Goal: Task Accomplishment & Management: Use online tool/utility

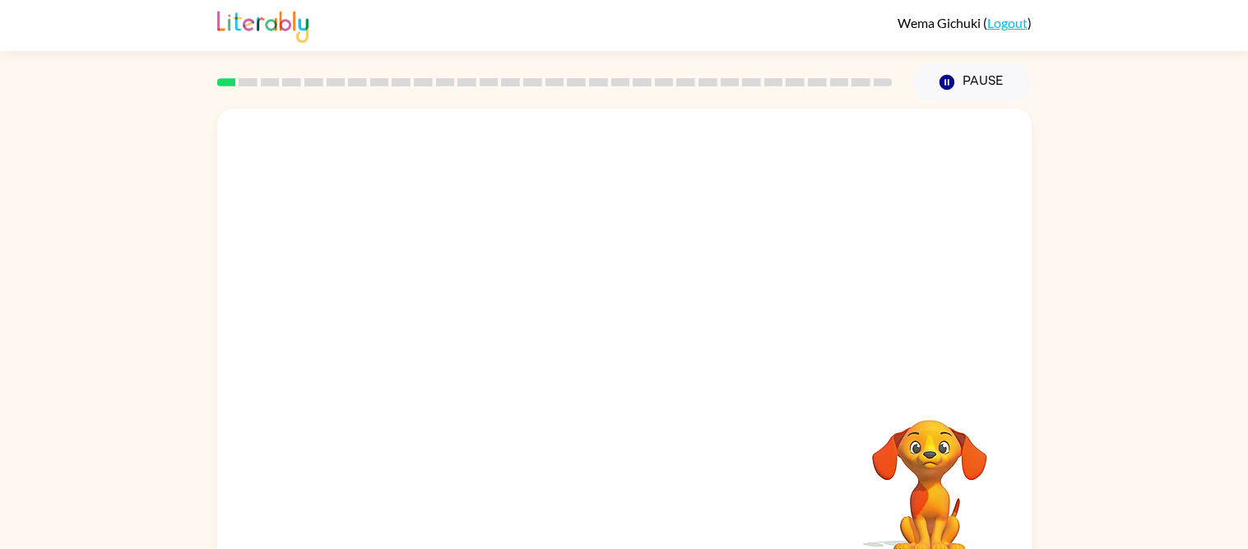
click at [542, 371] on div at bounding box center [624, 247] width 814 height 276
click at [947, 78] on icon "button" at bounding box center [946, 82] width 15 height 15
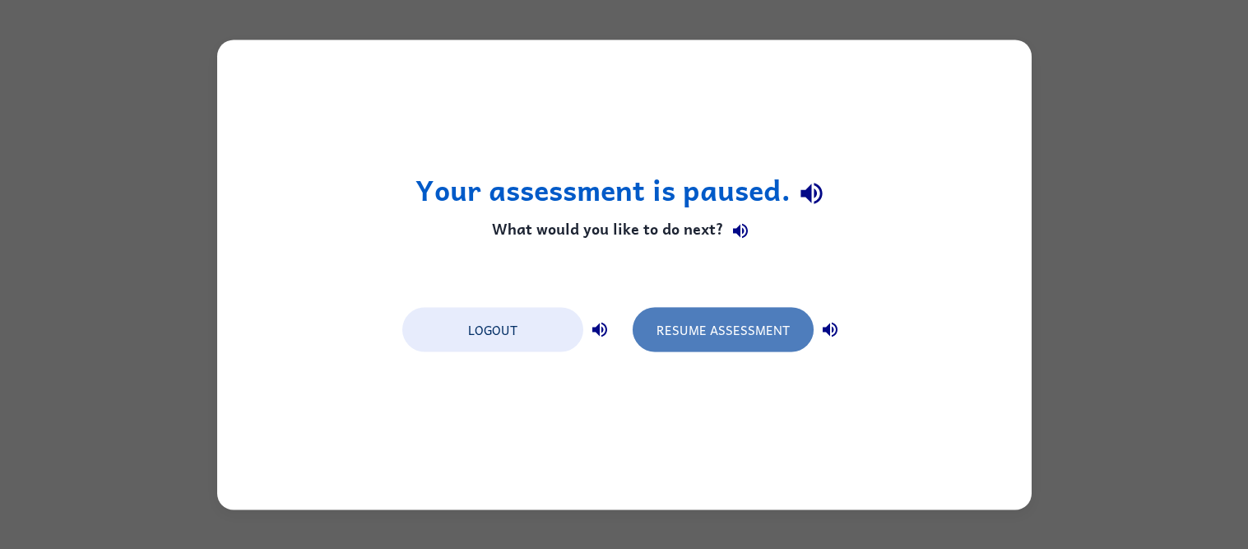
click at [773, 336] on button "Resume Assessment" at bounding box center [723, 329] width 181 height 44
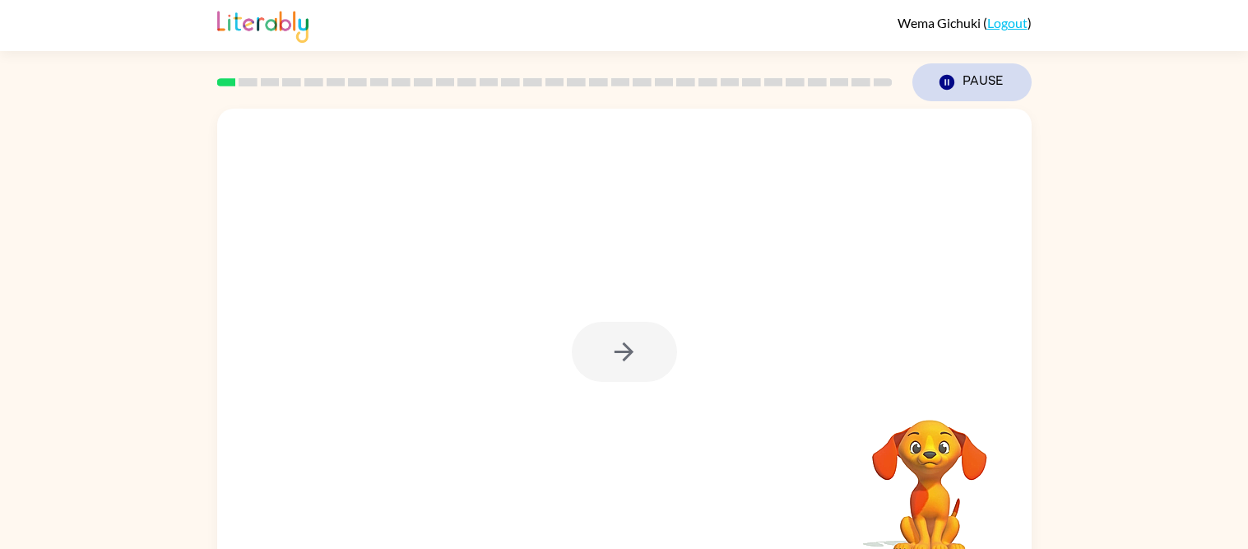
click at [966, 86] on button "Pause Pause" at bounding box center [971, 82] width 119 height 38
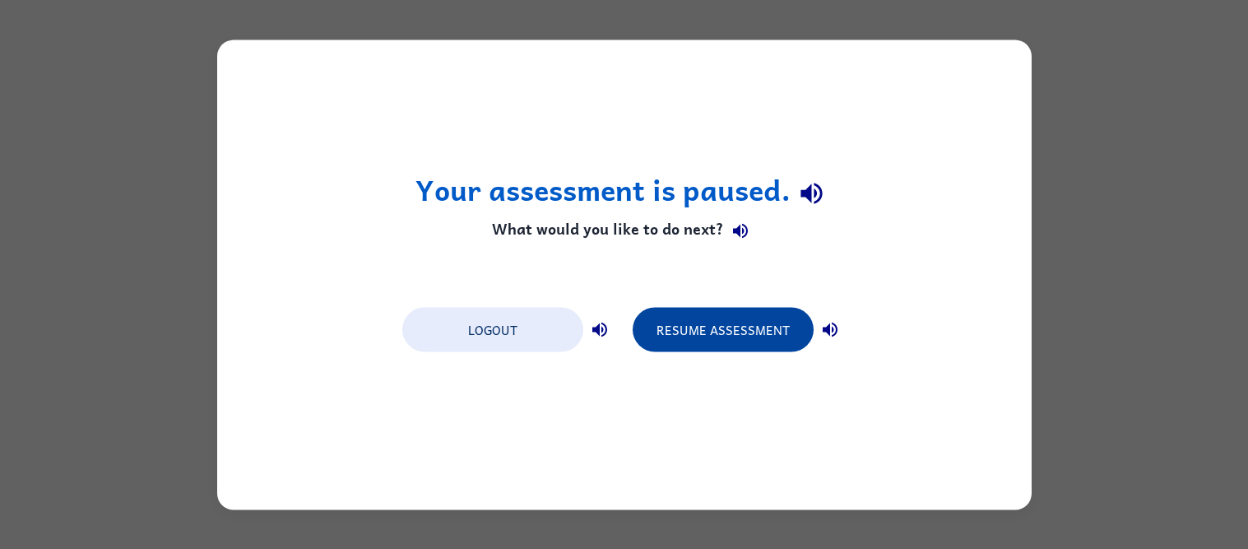
click at [729, 337] on button "Resume Assessment" at bounding box center [723, 329] width 181 height 44
click at [733, 337] on button "Resume Assessment" at bounding box center [723, 329] width 181 height 44
click at [735, 337] on button "Resume Assessment" at bounding box center [723, 329] width 181 height 44
click at [736, 332] on button "Resume Assessment" at bounding box center [723, 329] width 181 height 44
click at [753, 328] on button "Resume Assessment" at bounding box center [723, 329] width 181 height 44
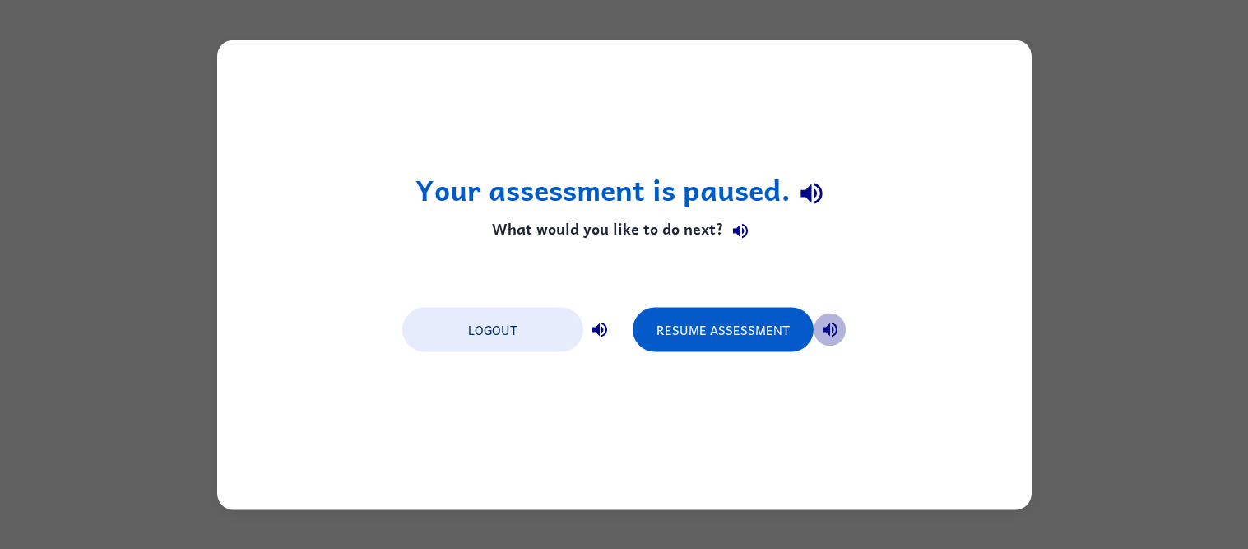
click at [821, 328] on icon "button" at bounding box center [830, 329] width 20 height 20
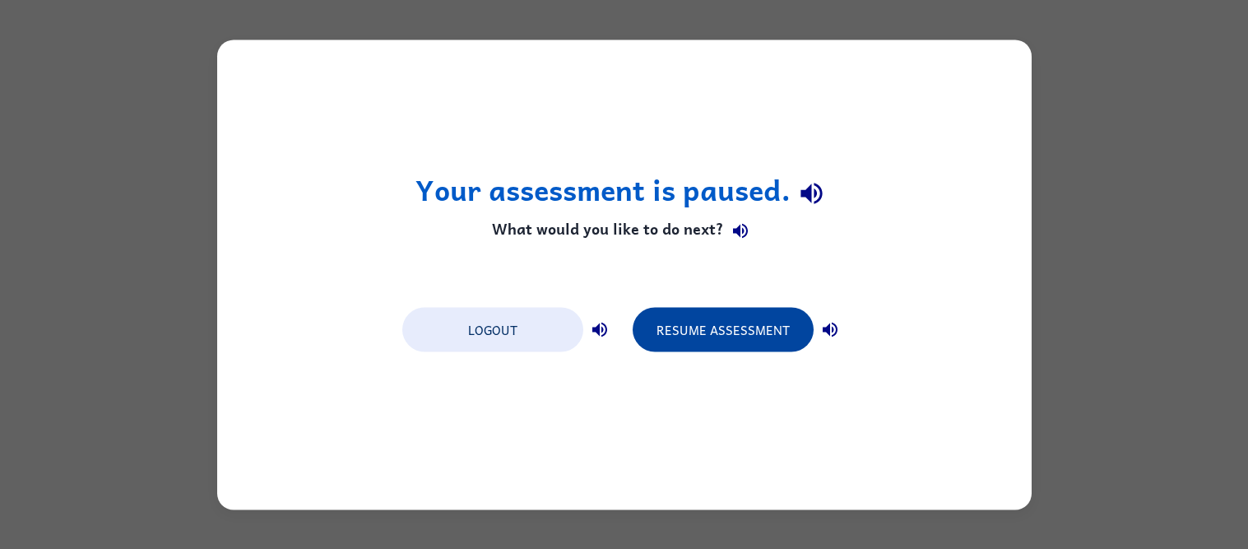
click at [771, 322] on button "Resume Assessment" at bounding box center [723, 329] width 181 height 44
click at [772, 318] on button "Resume Assessment" at bounding box center [723, 329] width 181 height 44
drag, startPoint x: 772, startPoint y: 318, endPoint x: 788, endPoint y: 310, distance: 17.3
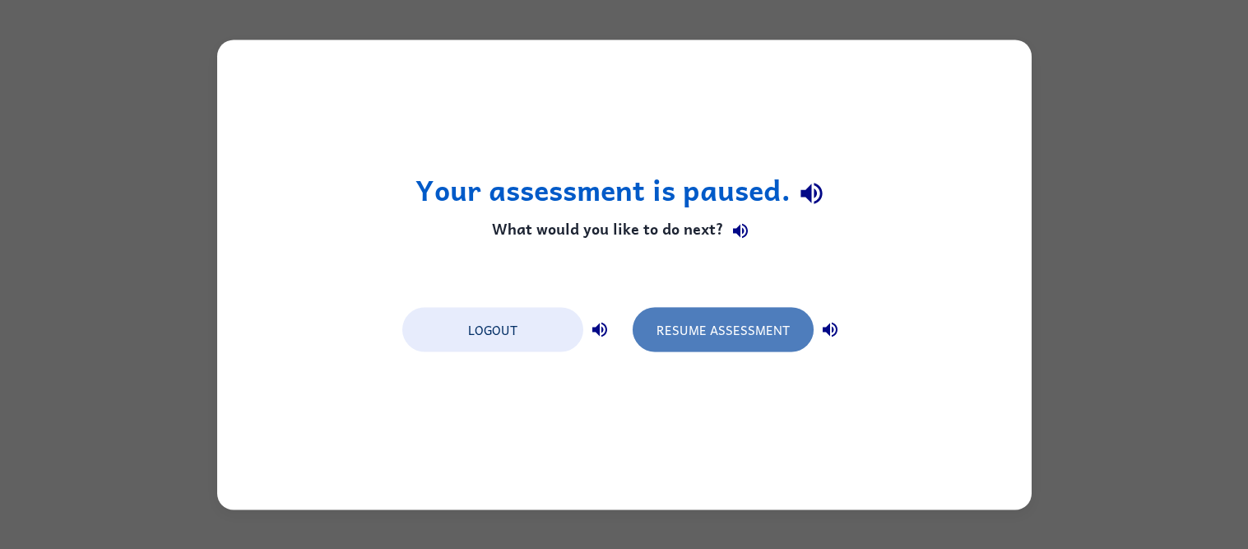
click at [788, 310] on button "Resume Assessment" at bounding box center [723, 329] width 181 height 44
click at [755, 328] on button "Resume Assessment" at bounding box center [723, 329] width 181 height 44
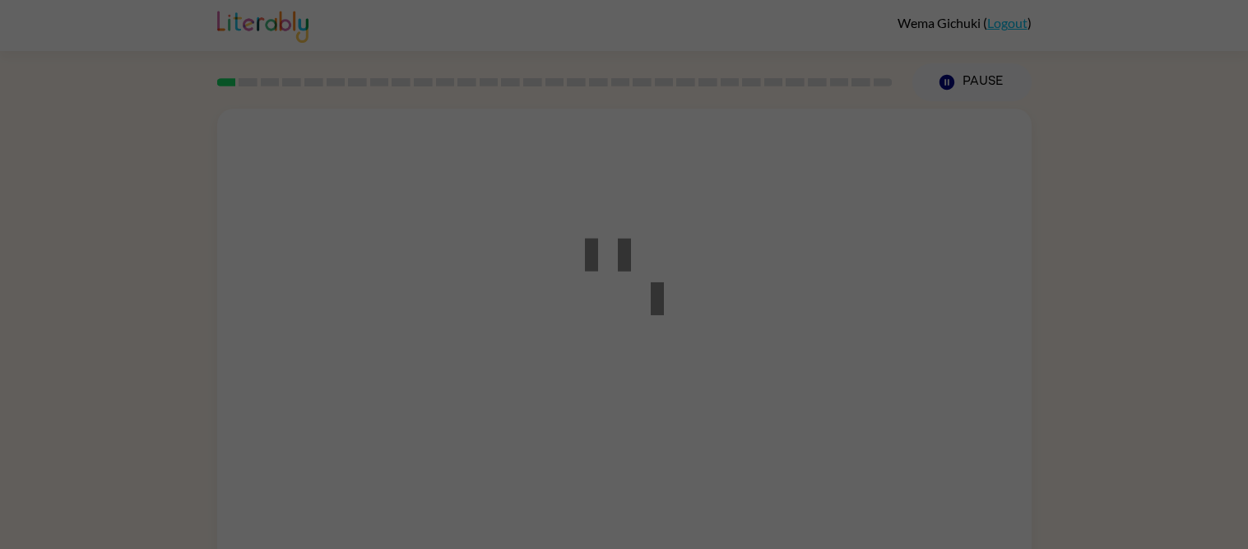
click at [755, 328] on div at bounding box center [624, 274] width 1248 height 549
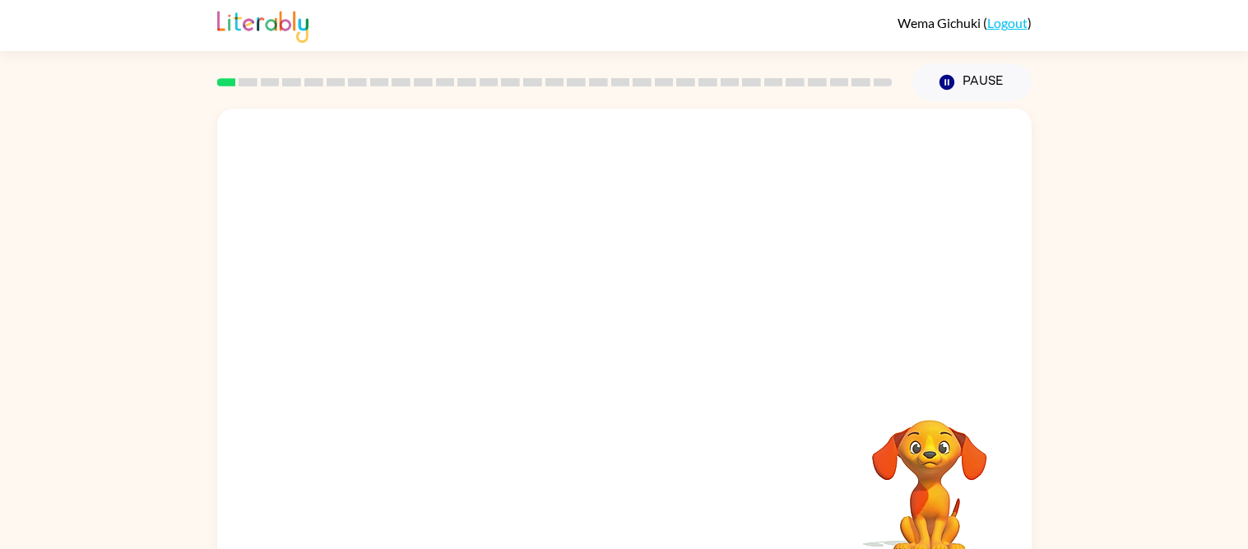
click at [930, 234] on div at bounding box center [624, 247] width 814 height 276
click at [644, 371] on button "button" at bounding box center [624, 352] width 105 height 60
click at [644, 371] on div at bounding box center [624, 247] width 814 height 276
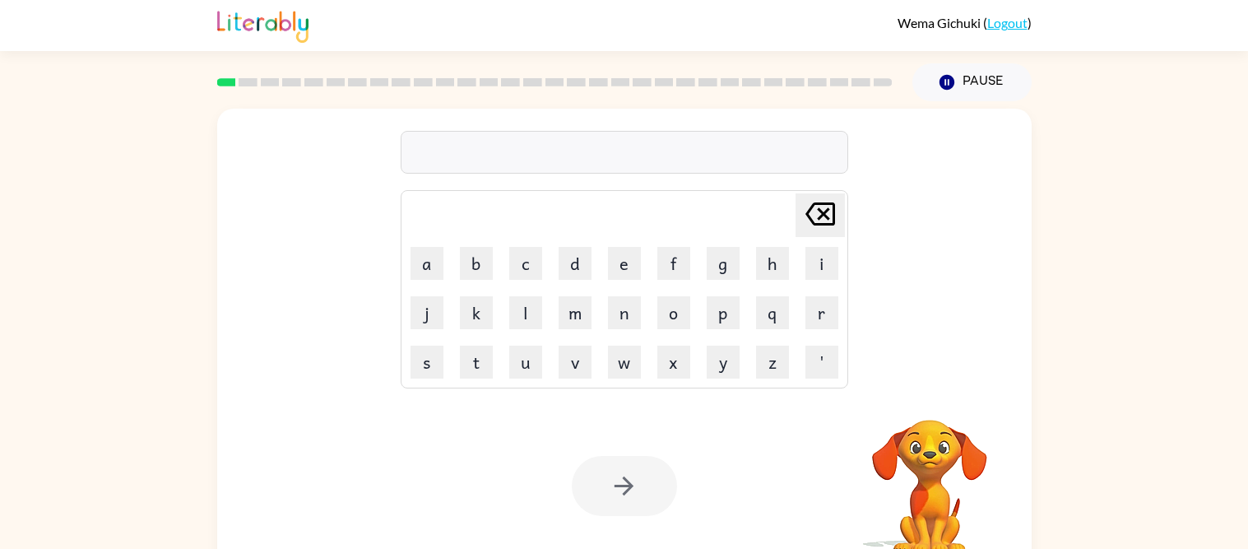
click at [644, 371] on td "w" at bounding box center [624, 362] width 48 height 48
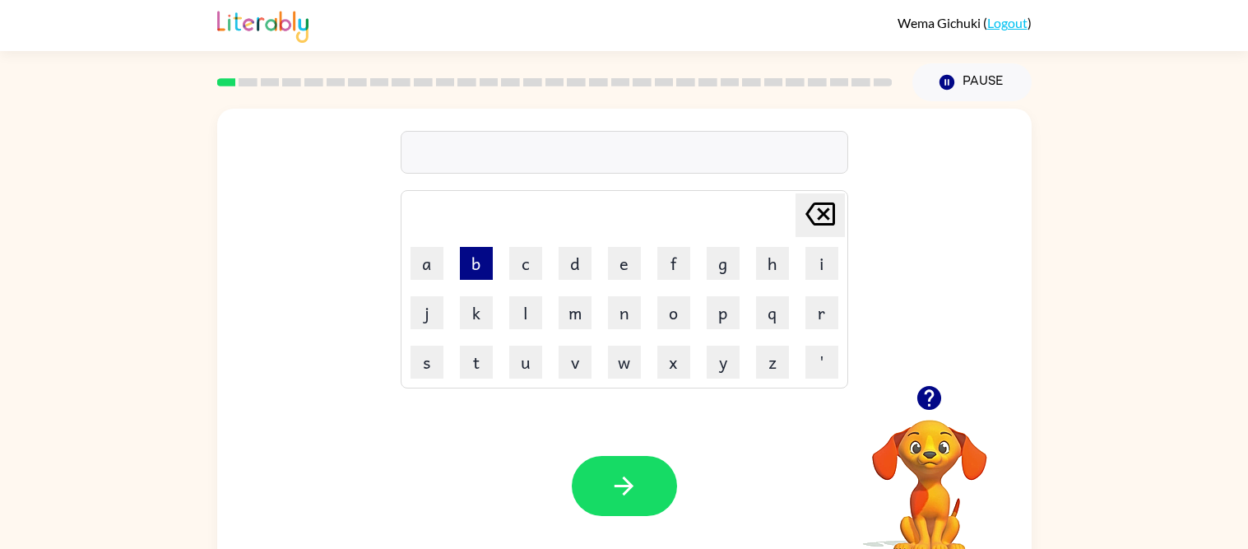
click at [480, 253] on button "b" at bounding box center [476, 263] width 33 height 33
click at [667, 309] on button "o" at bounding box center [673, 312] width 33 height 33
click at [820, 215] on icon at bounding box center [820, 213] width 30 height 23
type button "delete"
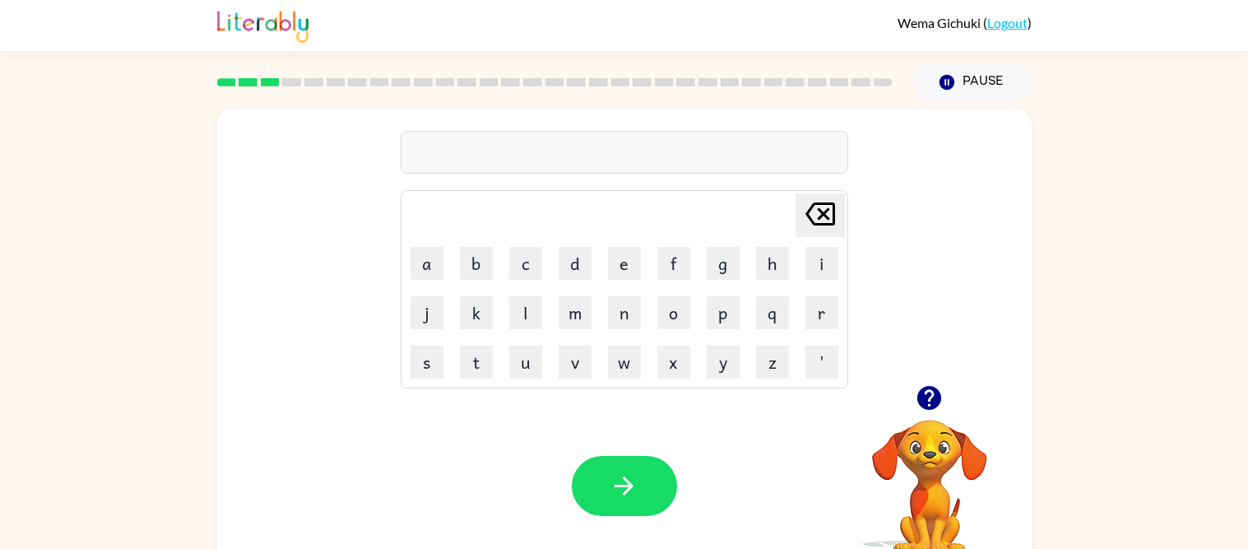
click at [927, 395] on icon "button" at bounding box center [929, 398] width 24 height 24
click at [535, 307] on button "l" at bounding box center [525, 312] width 33 height 33
click at [661, 307] on button "o" at bounding box center [673, 312] width 33 height 33
click at [525, 276] on button "c" at bounding box center [525, 263] width 33 height 33
click at [431, 258] on button "a" at bounding box center [426, 263] width 33 height 33
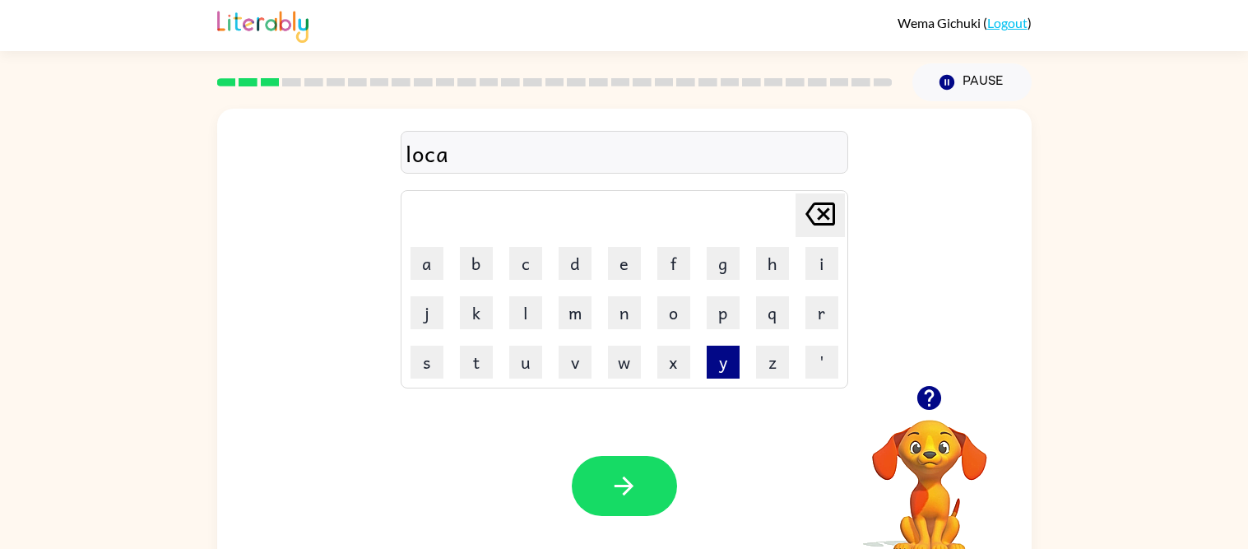
type button "a"
click at [925, 400] on icon "button" at bounding box center [929, 398] width 24 height 24
click at [977, 384] on div at bounding box center [929, 398] width 165 height 42
click at [928, 393] on icon "button" at bounding box center [929, 398] width 24 height 24
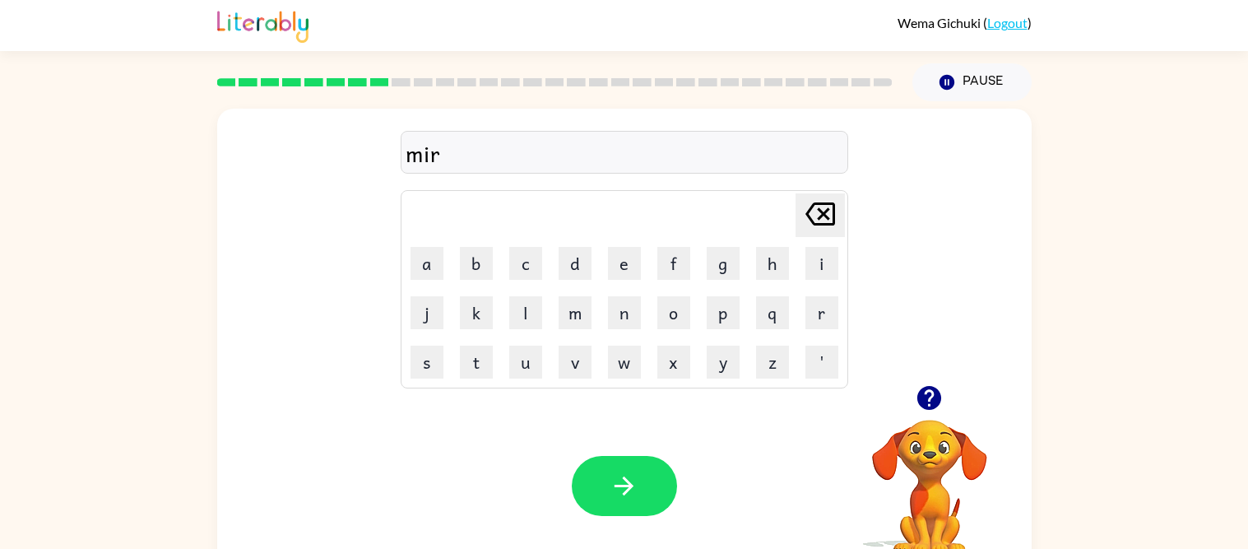
click at [928, 393] on icon "button" at bounding box center [929, 398] width 24 height 24
click at [927, 403] on icon "button" at bounding box center [929, 398] width 24 height 24
click at [927, 403] on video "Your browser must support playing .mp4 files to use Literably. Please try using…" at bounding box center [929, 476] width 165 height 165
click at [927, 419] on div "Your browser must support playing .mp4 files to use Literably. Please try using…" at bounding box center [929, 489] width 165 height 140
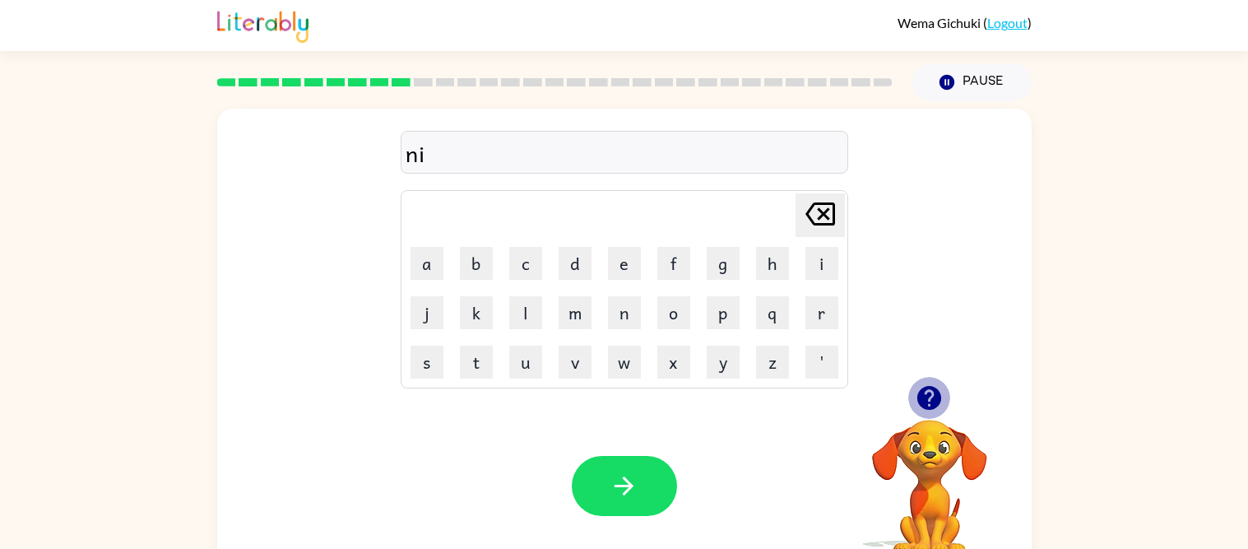
click at [927, 403] on icon "button" at bounding box center [929, 398] width 24 height 24
click at [927, 402] on icon "button" at bounding box center [929, 398] width 24 height 24
click at [926, 405] on video "Your browser must support playing .mp4 files to use Literably. Please try using…" at bounding box center [929, 476] width 165 height 165
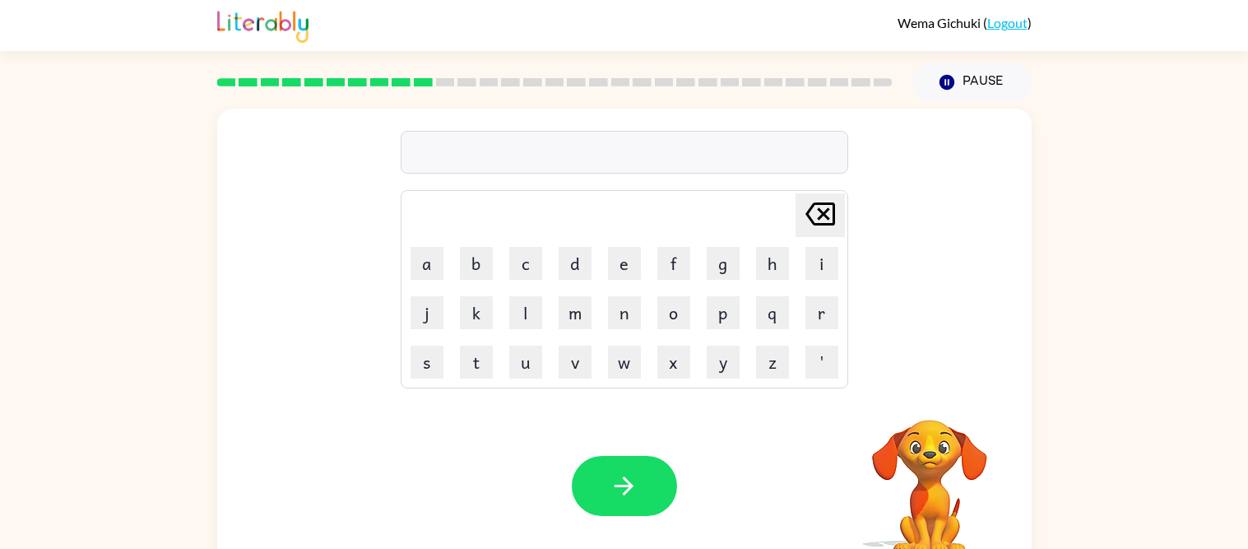
click at [926, 405] on video "Your browser must support playing .mp4 files to use Literably. Please try using…" at bounding box center [929, 476] width 165 height 165
click at [926, 405] on icon "button" at bounding box center [929, 398] width 24 height 24
click at [926, 405] on video "Your browser must support playing .mp4 files to use Literably. Please try using…" at bounding box center [929, 476] width 165 height 165
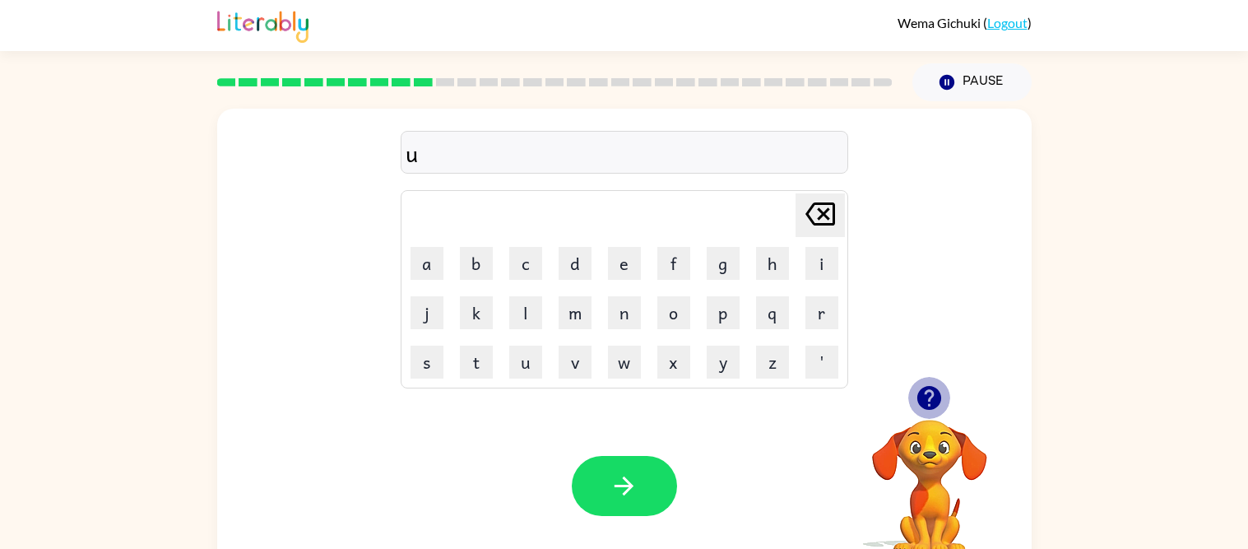
click at [926, 405] on icon "button" at bounding box center [929, 398] width 24 height 24
click at [906, 383] on div at bounding box center [929, 398] width 165 height 42
click at [906, 382] on div at bounding box center [929, 398] width 165 height 42
click at [908, 369] on div "unfold Delete Delete last character input a b c d e f g h i j k l m n o p q r s…" at bounding box center [624, 247] width 814 height 276
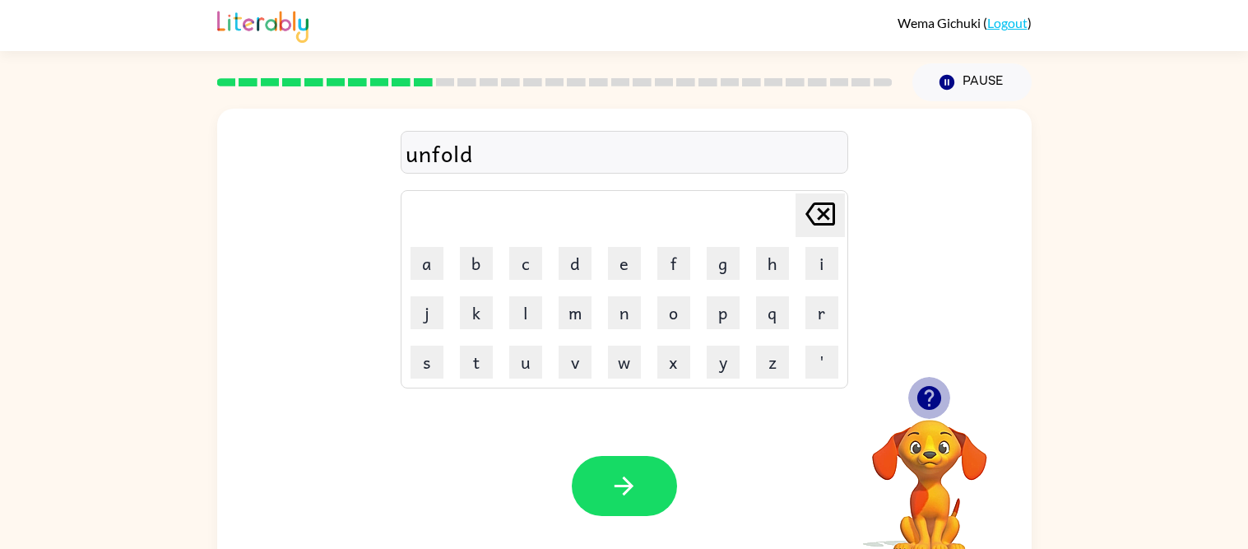
click at [926, 392] on icon "button" at bounding box center [929, 397] width 29 height 29
click at [925, 400] on icon "button" at bounding box center [929, 398] width 24 height 24
click at [674, 526] on div "Your browser must support playing .mp4 files to use Literably. Please try using…" at bounding box center [624, 485] width 814 height 185
click at [929, 397] on icon "button" at bounding box center [929, 397] width 29 height 29
click at [818, 509] on div "Your browser must support playing .mp4 files to use Literably. Please try using…" at bounding box center [624, 485] width 814 height 185
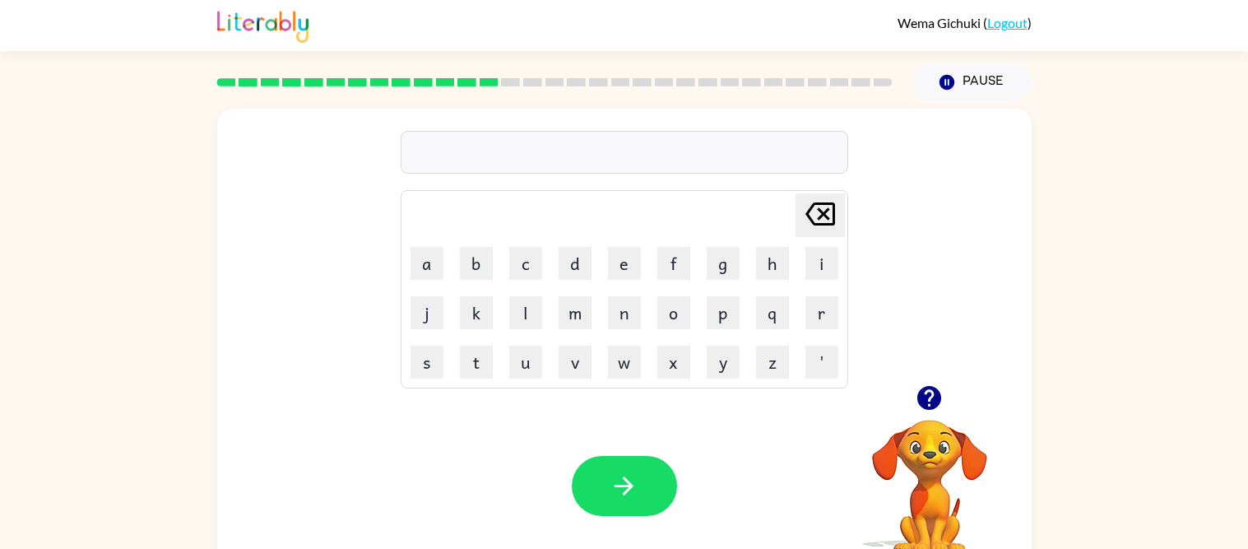
click at [931, 398] on icon "button" at bounding box center [929, 398] width 24 height 24
click at [929, 404] on icon "button" at bounding box center [929, 397] width 29 height 29
click at [929, 419] on div "Your browser must support playing .mp4 files to use Literably. Please try using…" at bounding box center [929, 489] width 165 height 140
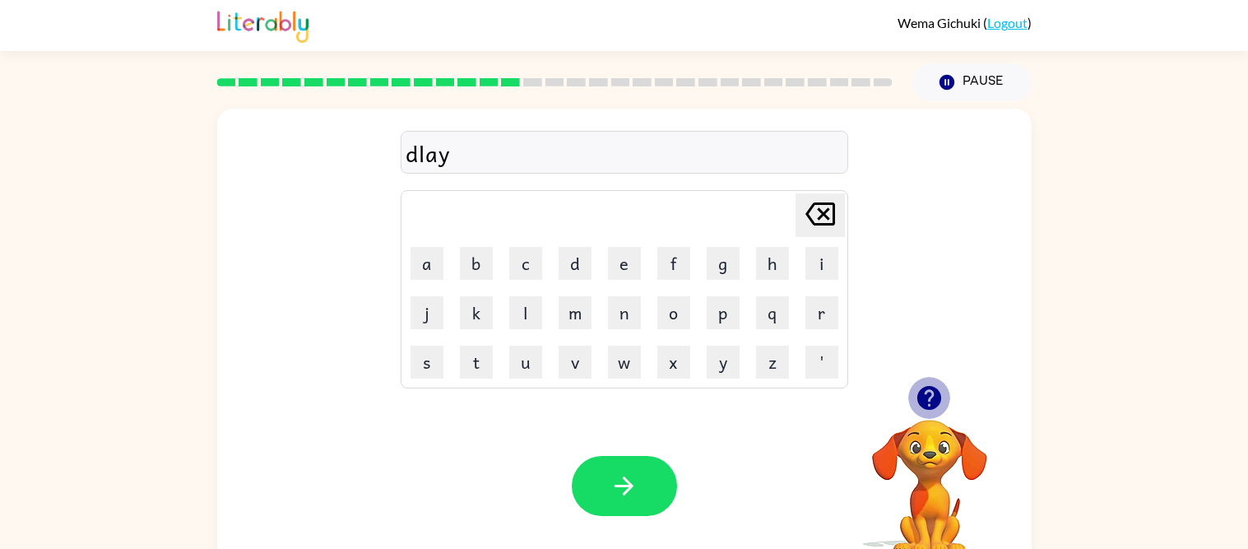
click at [929, 402] on icon "button" at bounding box center [929, 397] width 29 height 29
click at [929, 402] on icon "button" at bounding box center [929, 398] width 24 height 24
click at [929, 402] on video "Your browser must support playing .mp4 files to use Literably. Please try using…" at bounding box center [929, 476] width 165 height 165
click at [928, 398] on icon "button" at bounding box center [929, 398] width 24 height 24
click at [925, 396] on icon "button" at bounding box center [929, 398] width 24 height 24
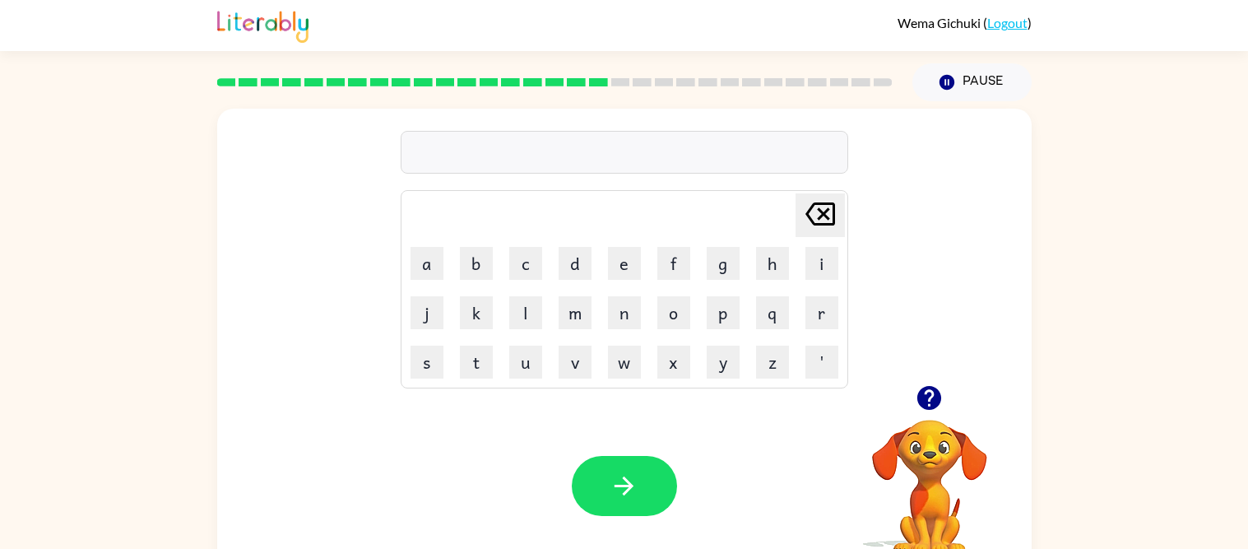
click at [572, 86] on div at bounding box center [554, 82] width 695 height 58
click at [579, 80] on rect at bounding box center [576, 82] width 19 height 8
click at [531, 78] on icon at bounding box center [532, 82] width 19 height 8
click at [499, 71] on div at bounding box center [554, 82] width 695 height 58
click at [923, 397] on icon "button" at bounding box center [929, 398] width 24 height 24
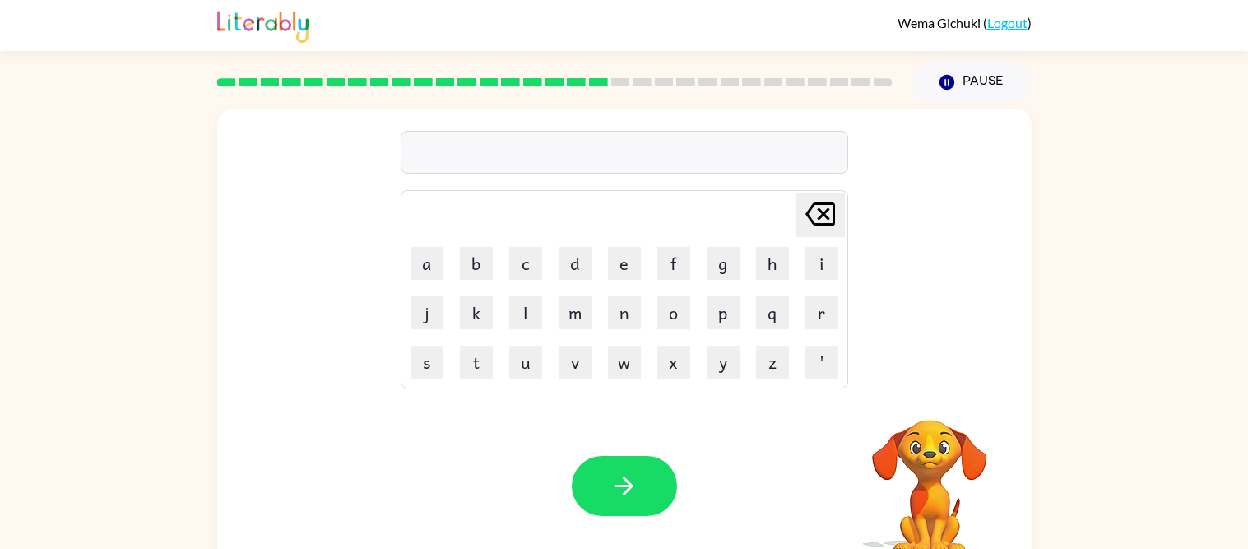
click at [920, 410] on video "Your browser must support playing .mp4 files to use Literably. Please try using…" at bounding box center [929, 476] width 165 height 165
click at [920, 410] on icon "button" at bounding box center [929, 397] width 29 height 29
click at [920, 410] on video "Your browser must support playing .mp4 files to use Literably. Please try using…" at bounding box center [929, 476] width 165 height 165
click at [920, 410] on icon "button" at bounding box center [929, 397] width 29 height 29
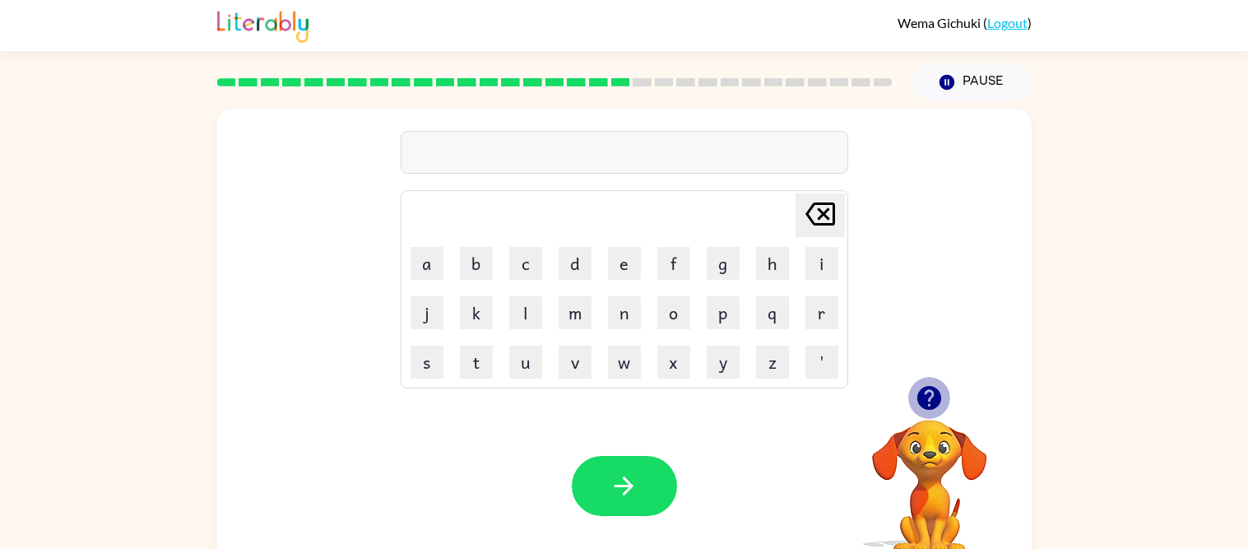
click at [928, 411] on icon "button" at bounding box center [929, 397] width 29 height 29
click at [927, 411] on icon "button" at bounding box center [929, 397] width 29 height 29
click at [927, 419] on div "Your browser must support playing .mp4 files to use Literably. Please try using…" at bounding box center [929, 489] width 165 height 140
click at [927, 411] on icon "button" at bounding box center [929, 397] width 29 height 29
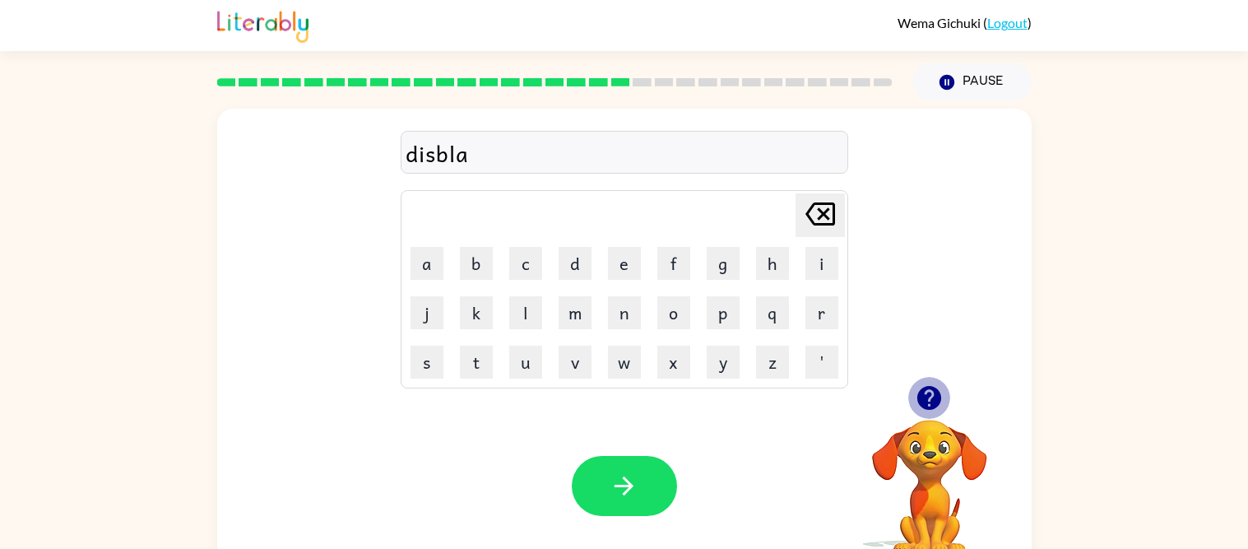
click at [927, 411] on icon "button" at bounding box center [929, 397] width 29 height 29
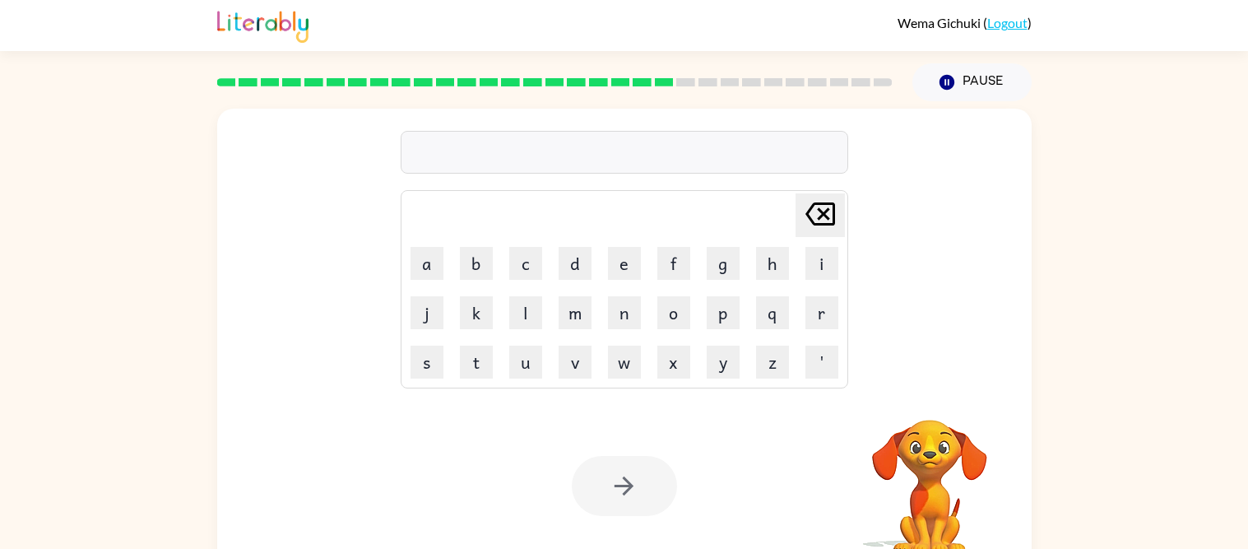
click at [927, 411] on video "Your browser must support playing .mp4 files to use Literably. Please try using…" at bounding box center [929, 476] width 165 height 165
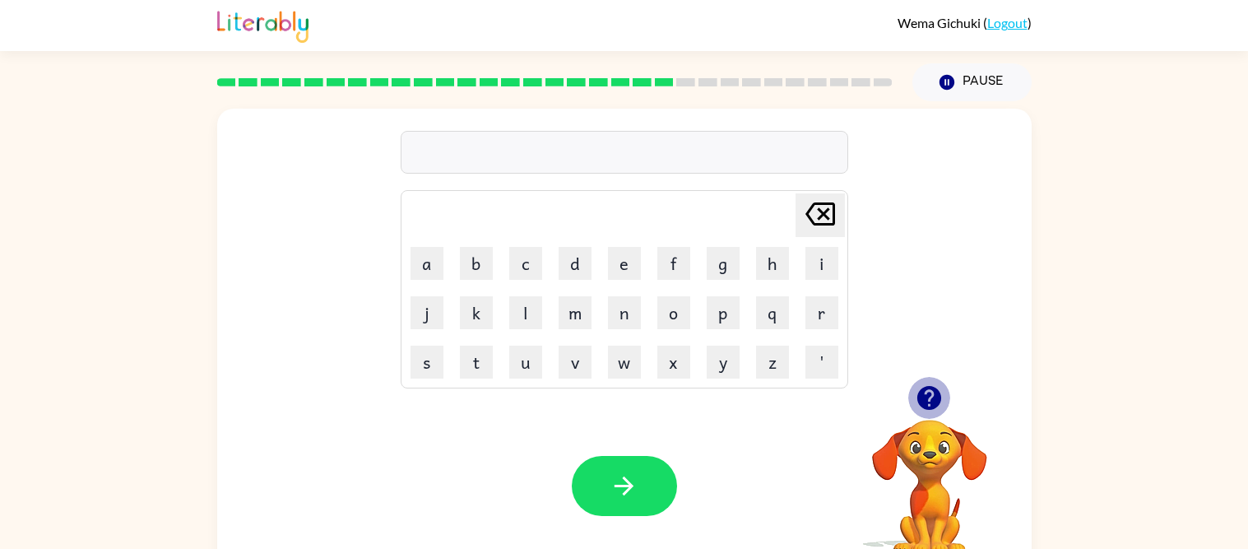
click at [927, 411] on icon "button" at bounding box center [929, 397] width 29 height 29
click at [925, 411] on video "Your browser must support playing .mp4 files to use Literably. Please try using…" at bounding box center [929, 476] width 165 height 165
click at [925, 410] on icon "button" at bounding box center [929, 397] width 29 height 29
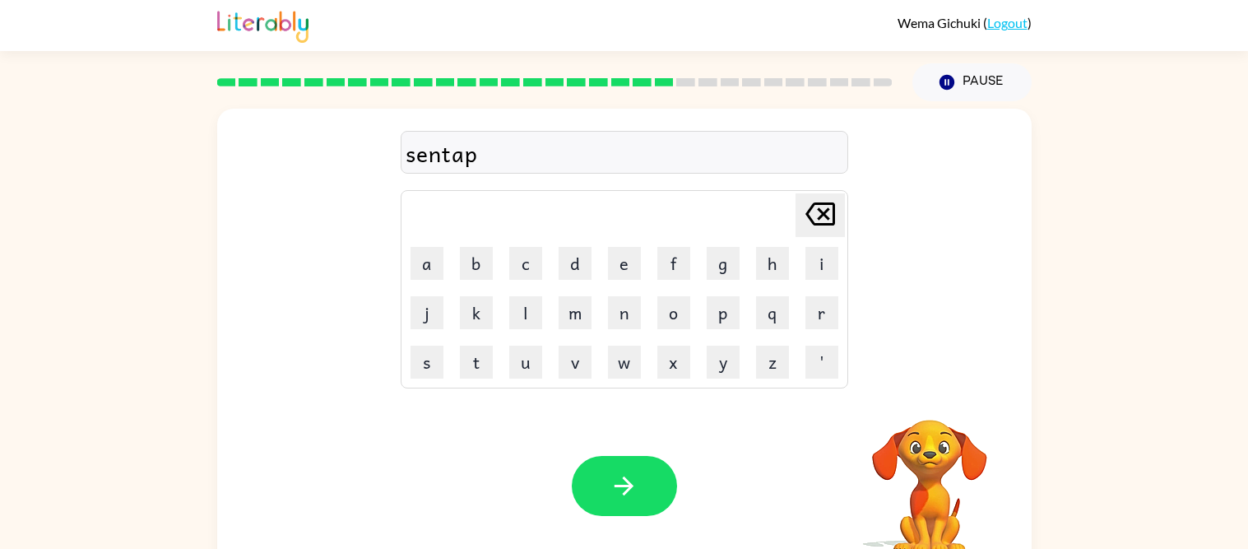
click at [925, 410] on video "Your browser must support playing .mp4 files to use Literably. Please try using…" at bounding box center [929, 476] width 165 height 165
click at [925, 419] on div "Your browser must support playing .mp4 files to use Literably. Please try using…" at bounding box center [929, 489] width 165 height 140
click at [925, 413] on button "button" at bounding box center [929, 398] width 42 height 42
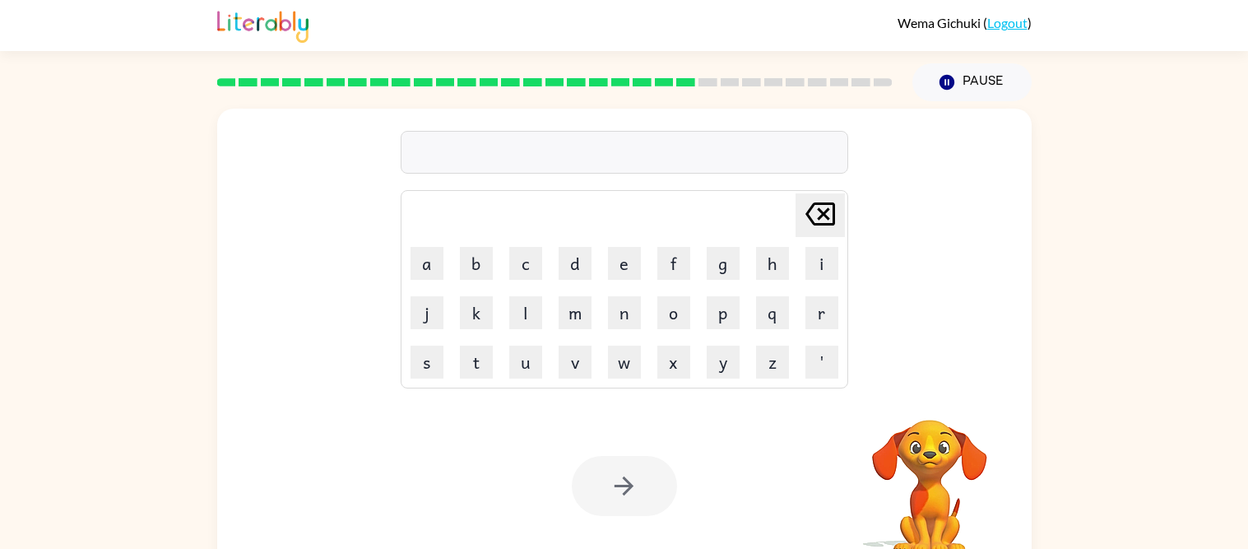
click at [925, 413] on video "Your browser must support playing .mp4 files to use Literably. Please try using…" at bounding box center [929, 476] width 165 height 165
click at [927, 415] on button "button" at bounding box center [929, 398] width 42 height 42
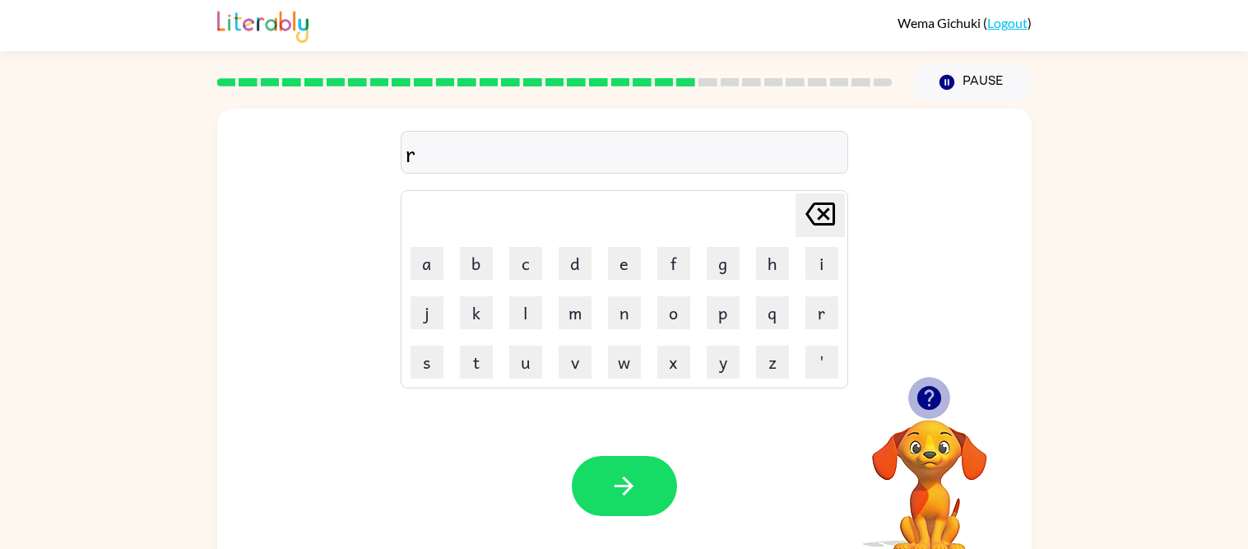
click at [927, 415] on button "button" at bounding box center [929, 398] width 42 height 42
click at [924, 459] on video "Your browser must support playing .mp4 files to use Literably. Please try using…" at bounding box center [929, 476] width 165 height 165
click at [930, 394] on icon "button" at bounding box center [929, 398] width 24 height 24
click at [927, 395] on icon "button" at bounding box center [929, 398] width 24 height 24
click at [927, 395] on video "Your browser must support playing .mp4 files to use Literably. Please try using…" at bounding box center [929, 476] width 165 height 165
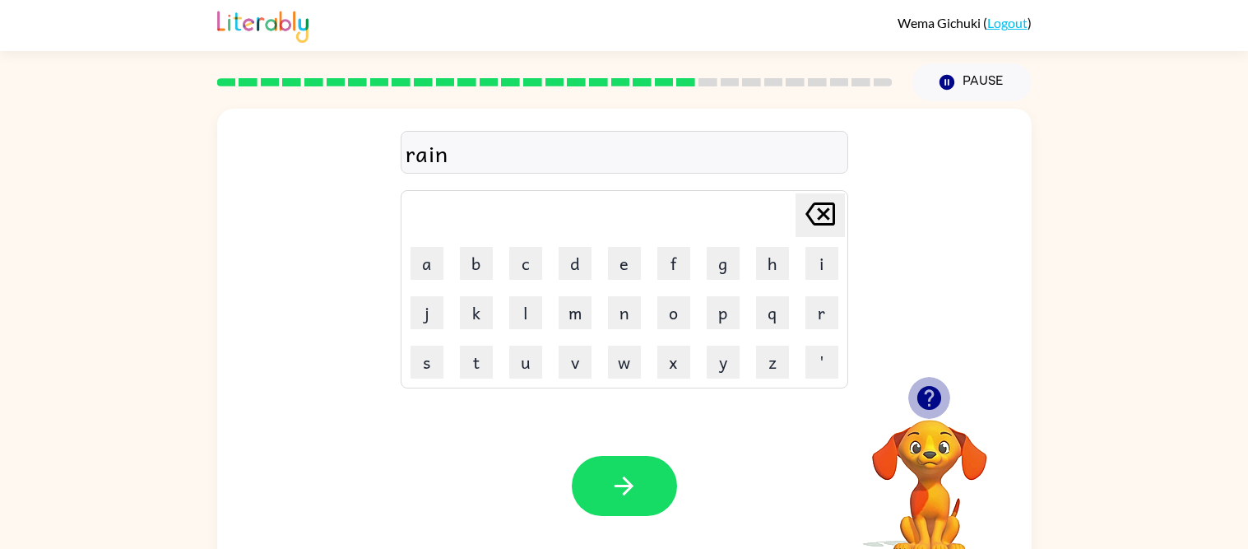
click at [927, 395] on icon "button" at bounding box center [929, 398] width 24 height 24
click at [927, 395] on video "Your browser must support playing .mp4 files to use Literably. Please try using…" at bounding box center [929, 476] width 165 height 165
click at [927, 394] on icon "button" at bounding box center [929, 398] width 24 height 24
click at [927, 392] on icon "button" at bounding box center [929, 397] width 29 height 29
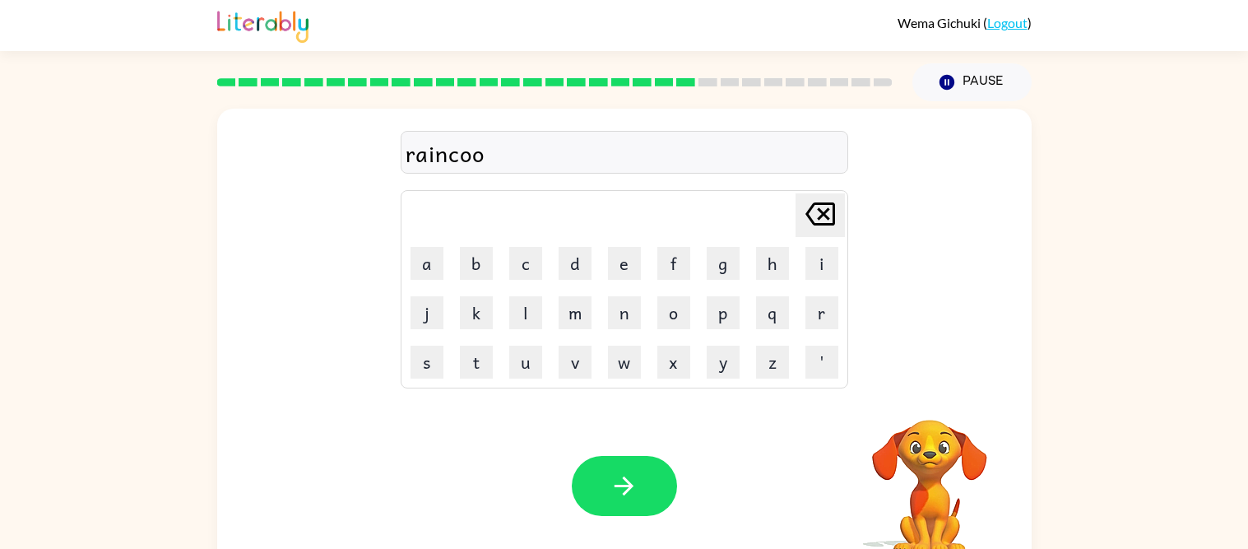
click at [927, 392] on div "raincoo Delete Delete last character input a b c d e f g h i j k l m n o p q r …" at bounding box center [624, 344] width 814 height 470
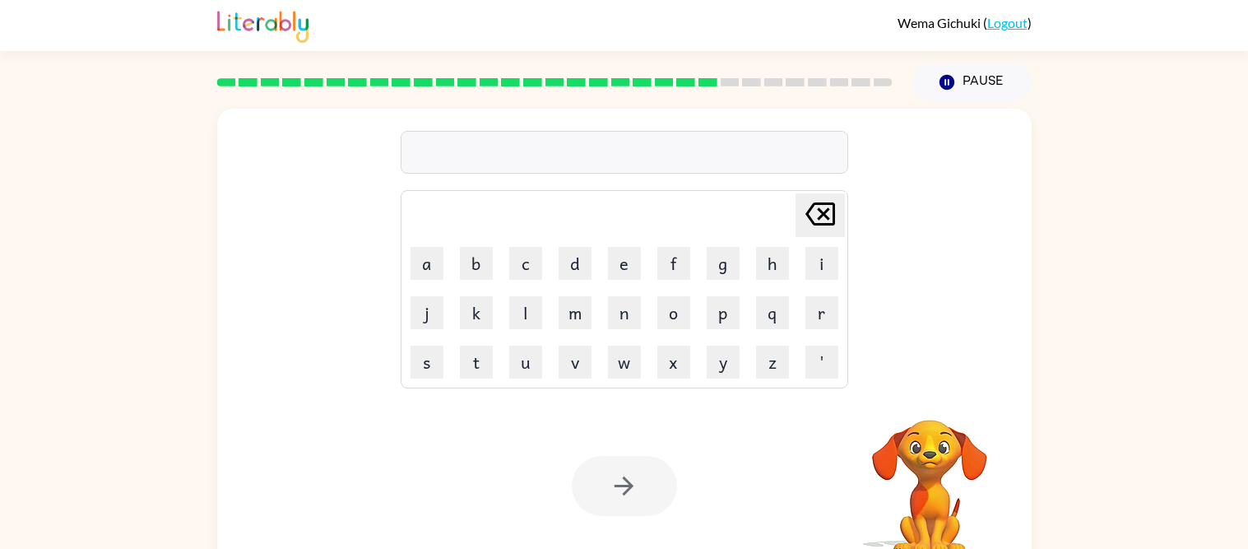
click at [929, 398] on video "Your browser must support playing .mp4 files to use Literably. Please try using…" at bounding box center [929, 476] width 165 height 165
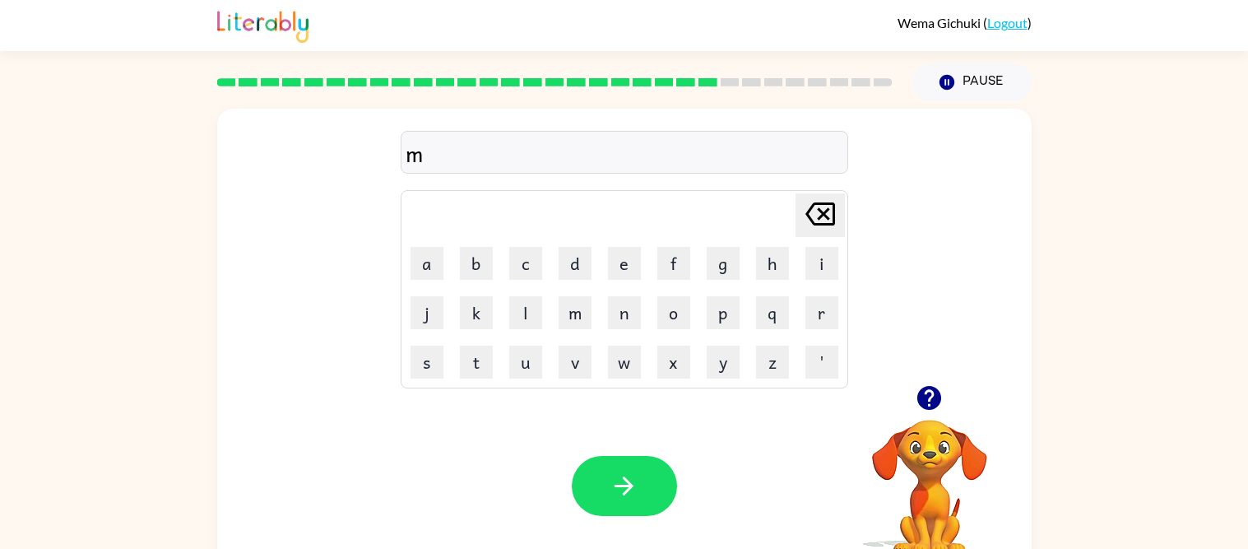
click at [930, 399] on icon "button" at bounding box center [929, 397] width 29 height 29
click at [930, 399] on div "Your browser must support playing .mp4 files to use Literably. Please try using…" at bounding box center [929, 468] width 165 height 182
click at [930, 399] on icon "button" at bounding box center [929, 397] width 29 height 29
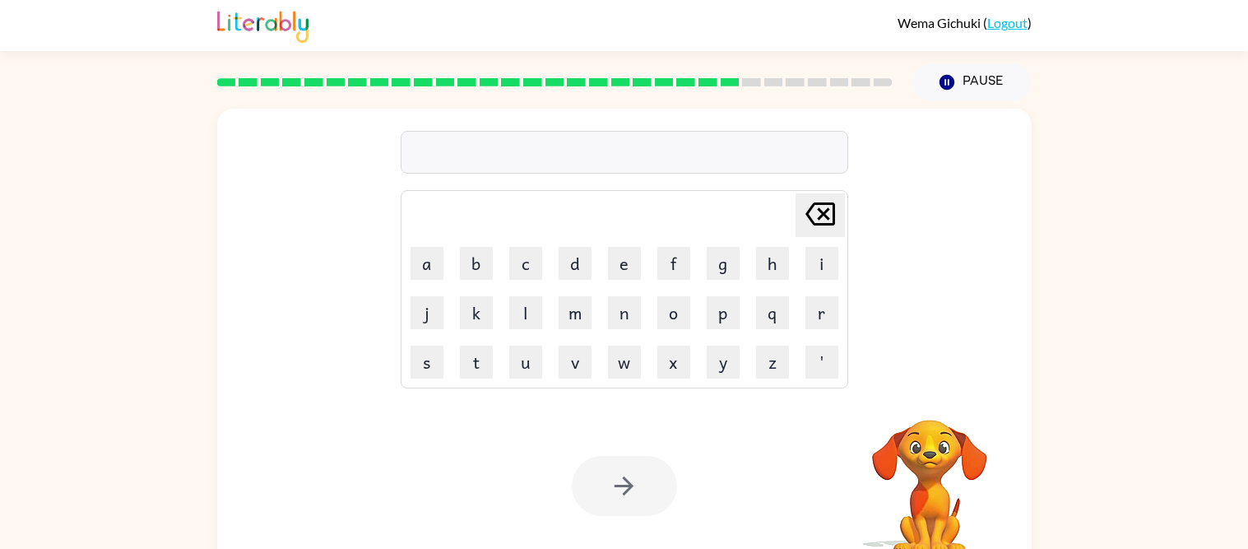
click at [930, 399] on video "Your browser must support playing .mp4 files to use Literably. Please try using…" at bounding box center [929, 476] width 165 height 165
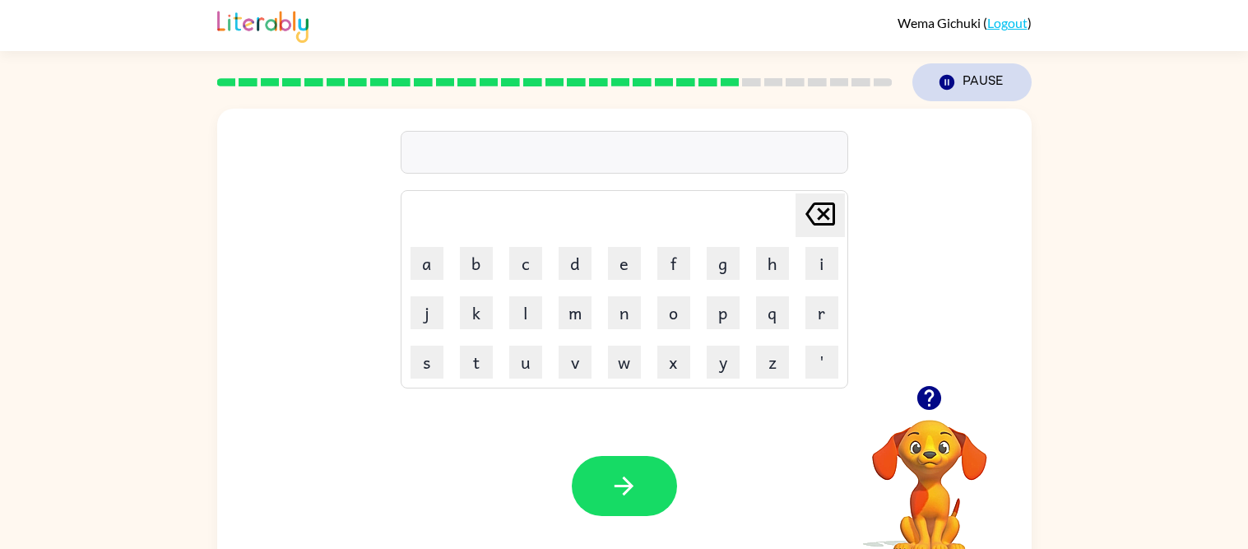
click at [990, 81] on button "Pause Pause" at bounding box center [971, 82] width 119 height 38
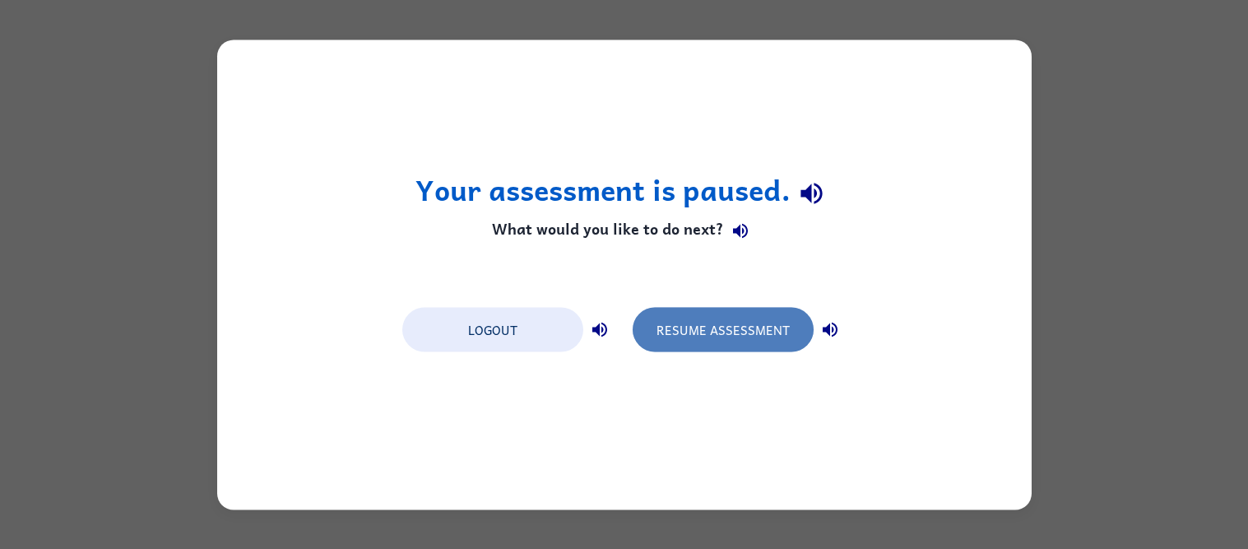
click at [752, 313] on button "Resume Assessment" at bounding box center [723, 329] width 181 height 44
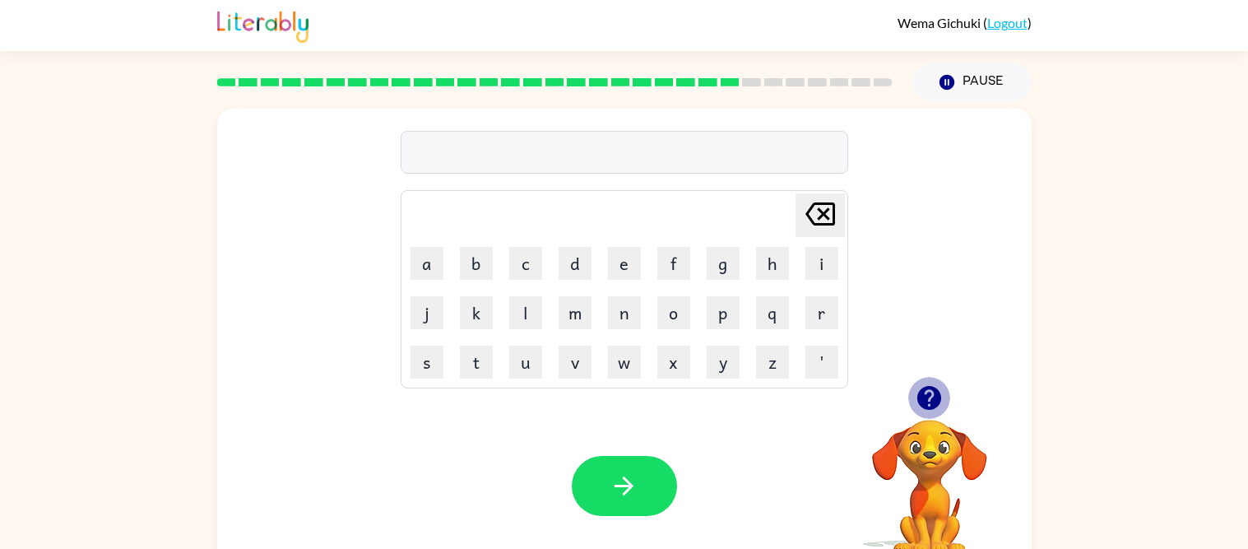
click at [933, 394] on icon "button" at bounding box center [929, 397] width 29 height 29
click at [928, 393] on icon "button" at bounding box center [929, 398] width 24 height 24
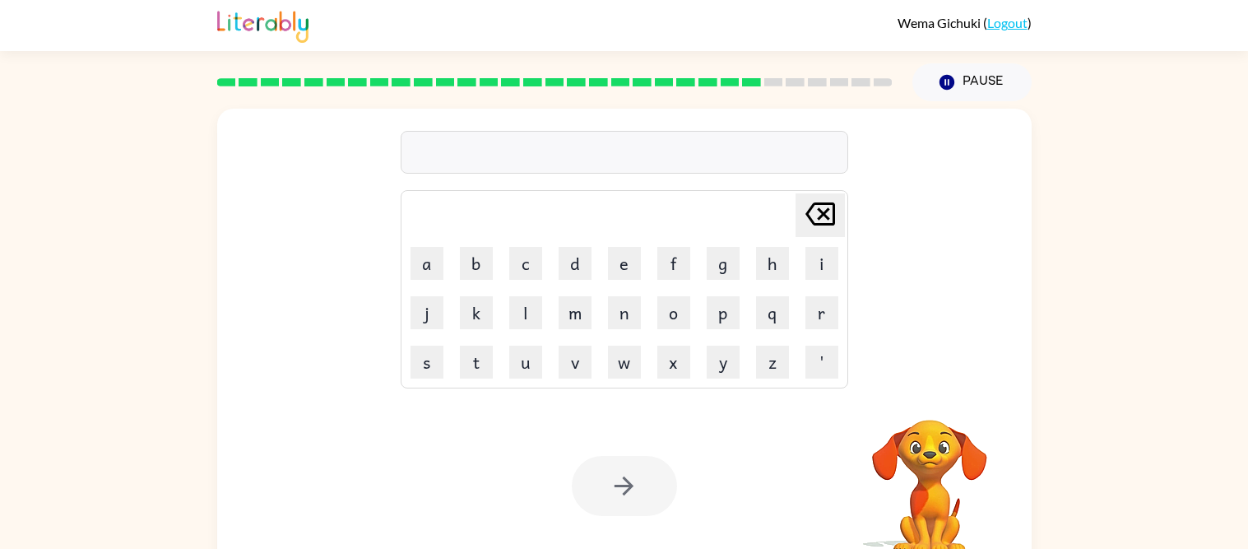
click at [928, 390] on div "[PERSON_NAME] last character input a b c d e f g h i j k l m n o p q r s t u v …" at bounding box center [624, 344] width 814 height 470
click at [927, 390] on div "[PERSON_NAME] last character input a b c d e f g h i j k l m n o p q r s t u v …" at bounding box center [624, 344] width 814 height 470
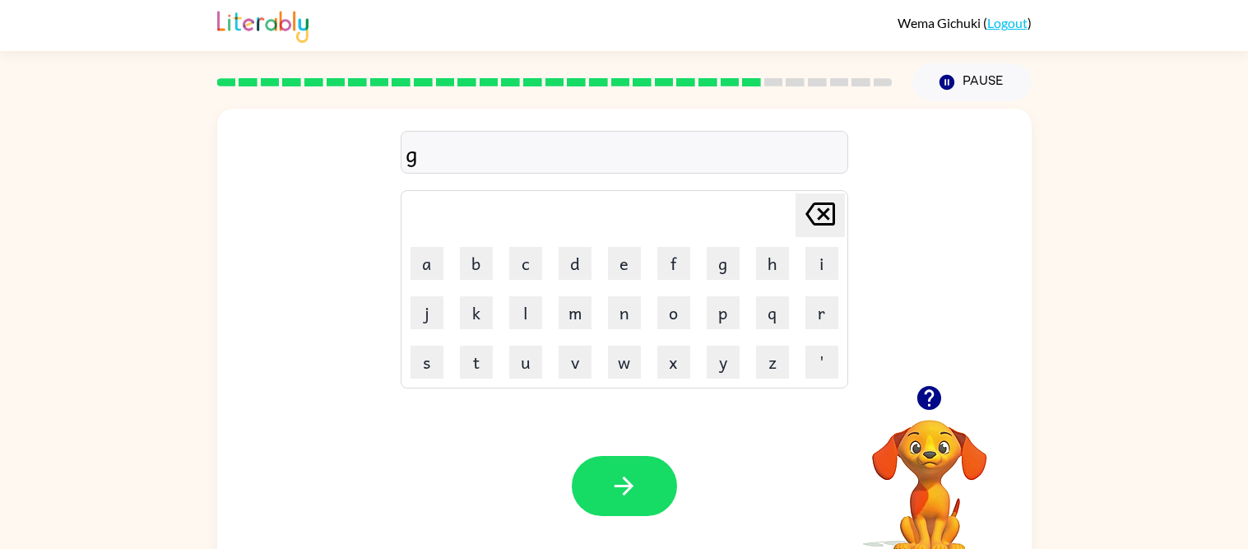
click at [927, 390] on icon "button" at bounding box center [929, 397] width 29 height 29
click at [926, 390] on icon "button" at bounding box center [929, 397] width 29 height 29
click at [929, 394] on icon "button" at bounding box center [929, 398] width 24 height 24
click at [929, 419] on div "Your browser must support playing .mp4 files to use Literably. Please try using…" at bounding box center [929, 489] width 165 height 140
click at [929, 396] on icon "button" at bounding box center [929, 398] width 24 height 24
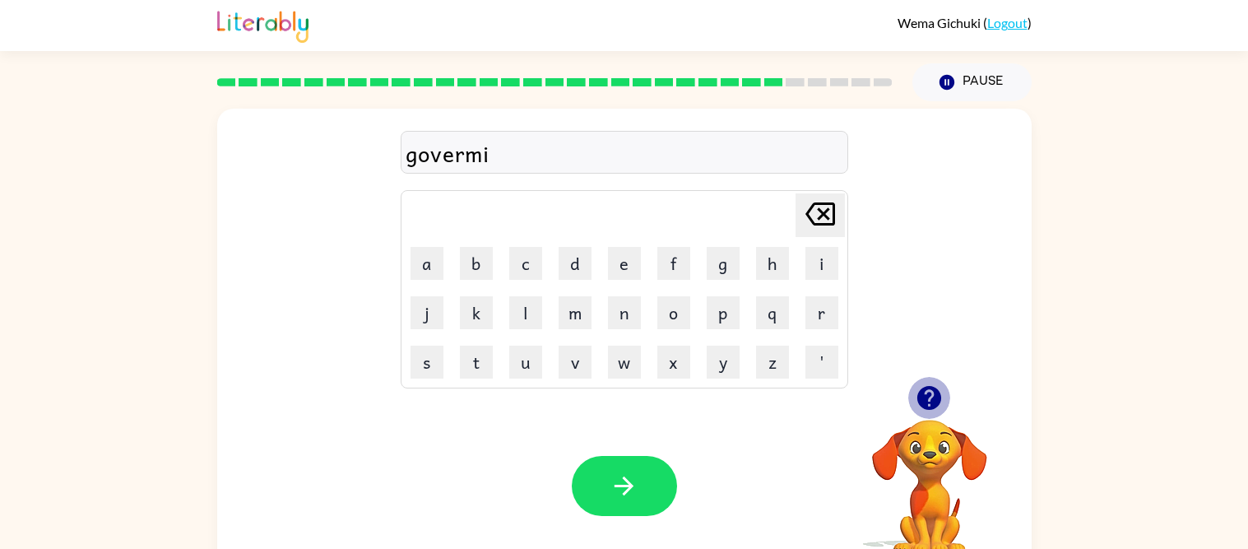
click at [929, 396] on icon "button" at bounding box center [929, 398] width 24 height 24
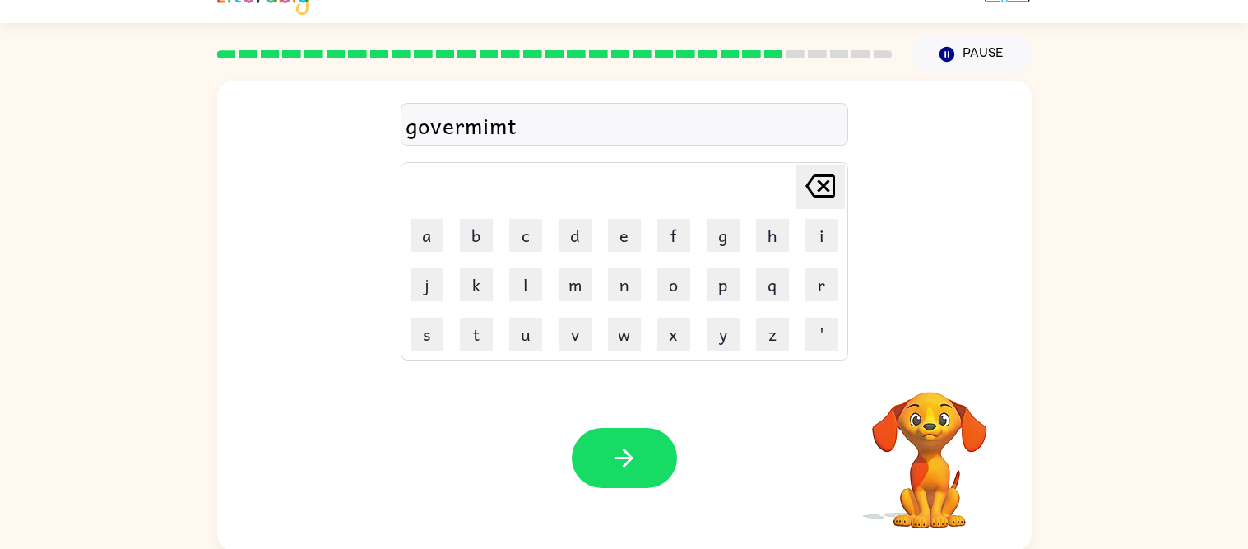
scroll to position [29, 0]
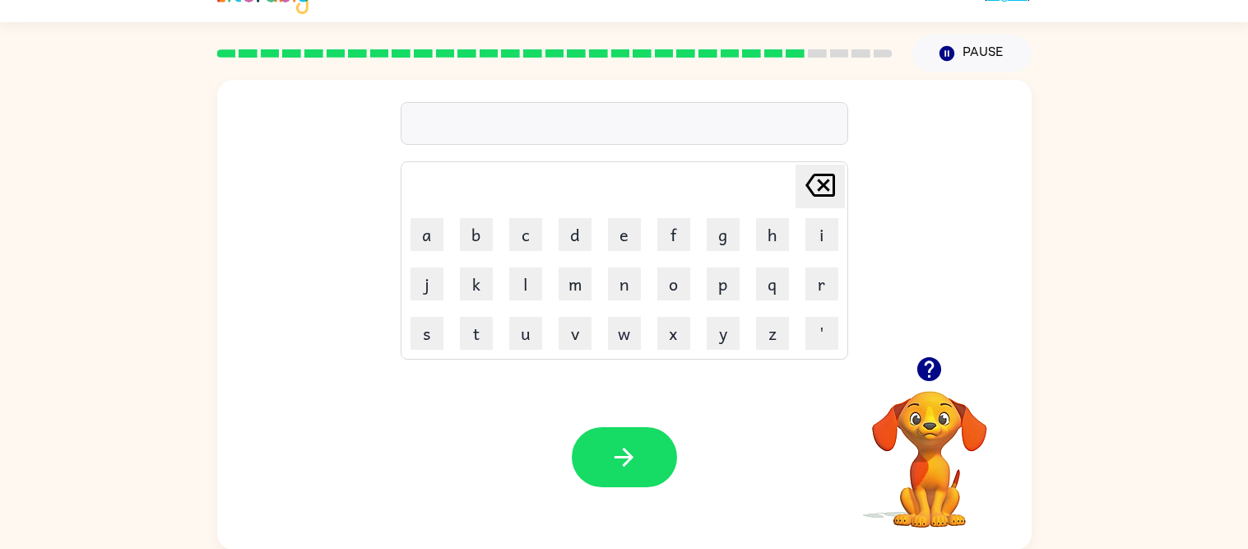
click at [926, 402] on video "Your browser must support playing .mp4 files to use Literably. Please try using…" at bounding box center [929, 447] width 165 height 165
click at [925, 402] on video "Your browser must support playing .mp4 files to use Literably. Please try using…" at bounding box center [929, 447] width 165 height 165
click at [928, 366] on icon "button" at bounding box center [929, 369] width 24 height 24
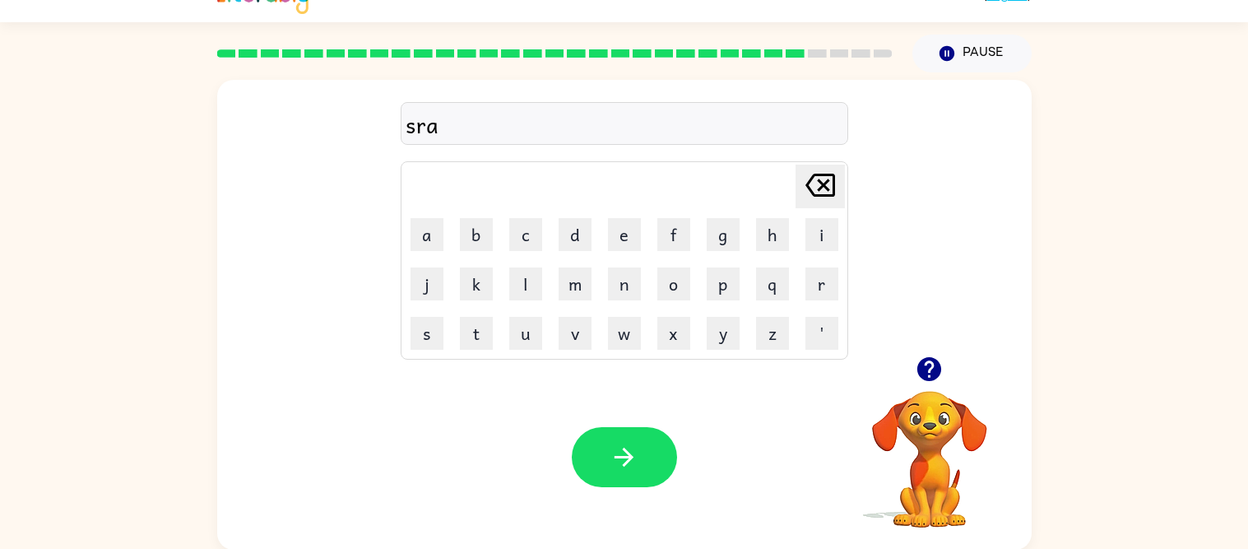
click at [928, 366] on icon "button" at bounding box center [929, 369] width 24 height 24
click at [928, 366] on video "Your browser must support playing .mp4 files to use Literably. Please try using…" at bounding box center [929, 447] width 165 height 165
click at [928, 366] on icon "button" at bounding box center [929, 369] width 24 height 24
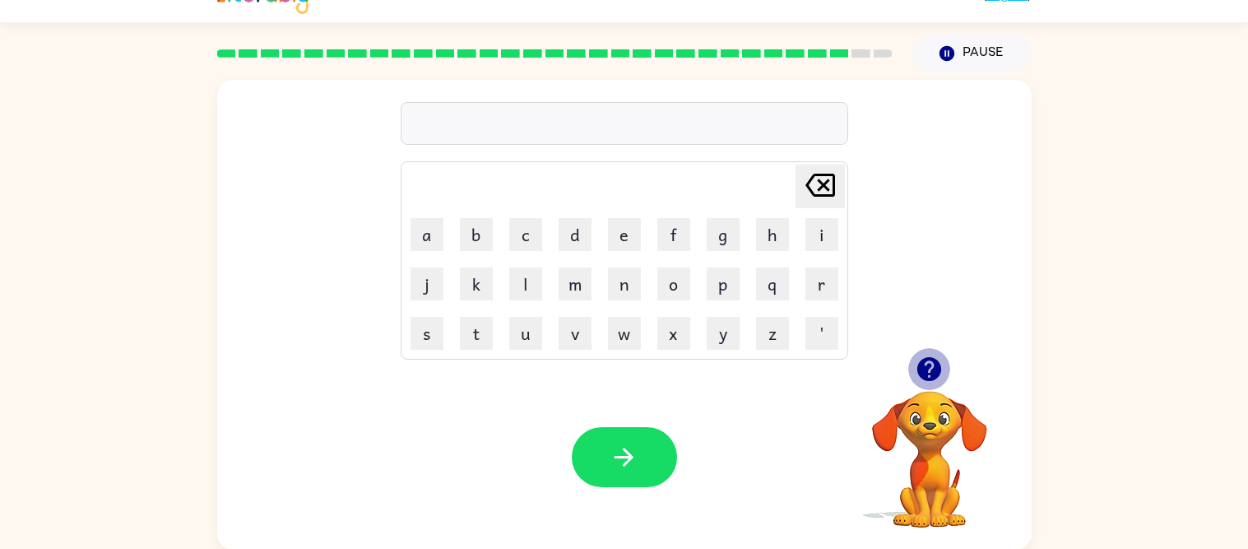
click at [926, 364] on icon "button" at bounding box center [929, 369] width 29 height 29
click at [926, 364] on div "Your browser must support playing .mp4 files to use Literably. Please try using…" at bounding box center [624, 456] width 814 height 185
click at [926, 364] on icon "button" at bounding box center [929, 369] width 29 height 29
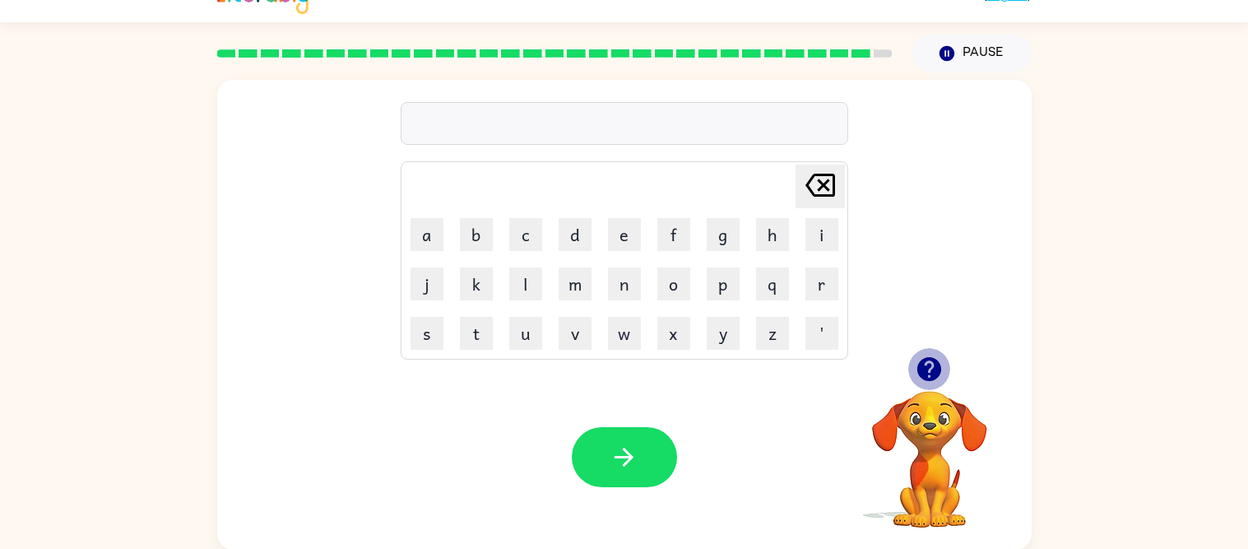
click at [926, 362] on icon "button" at bounding box center [929, 369] width 29 height 29
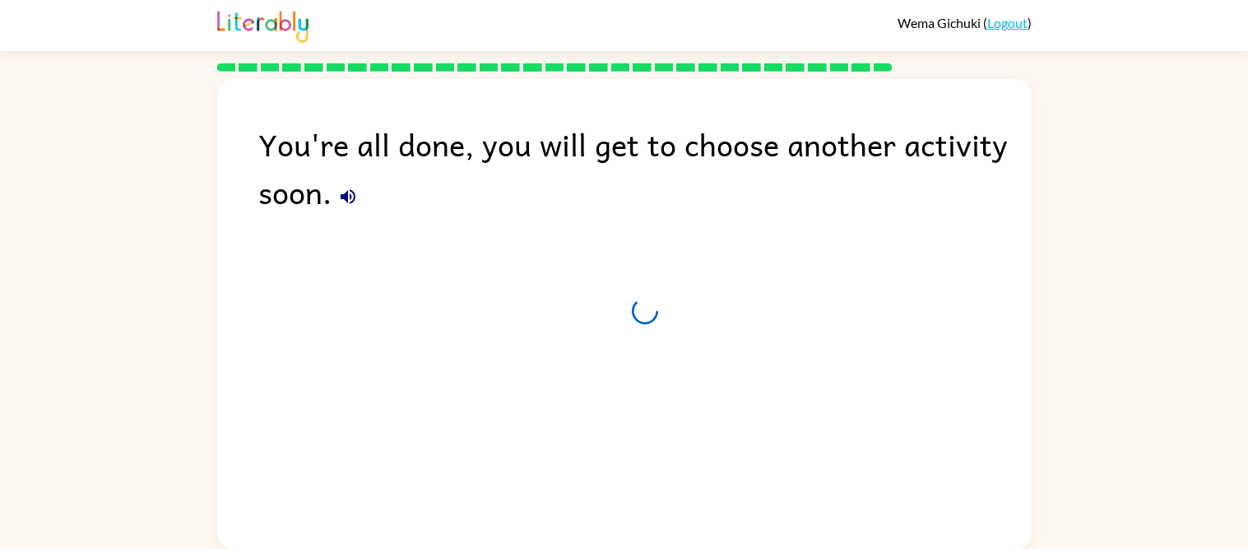
scroll to position [0, 0]
